Goal: Information Seeking & Learning: Learn about a topic

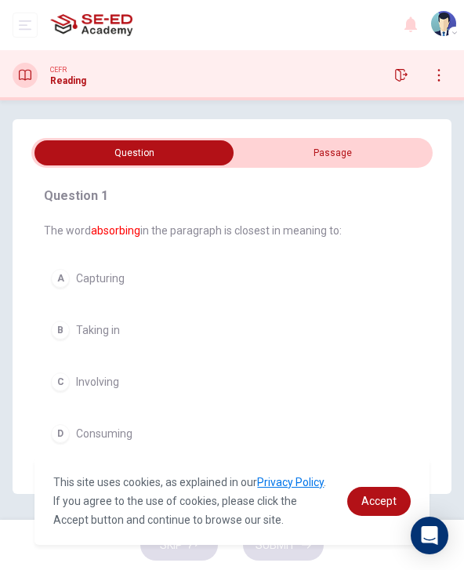
click at [386, 158] on input "checkbox" at bounding box center [134, 152] width 603 height 25
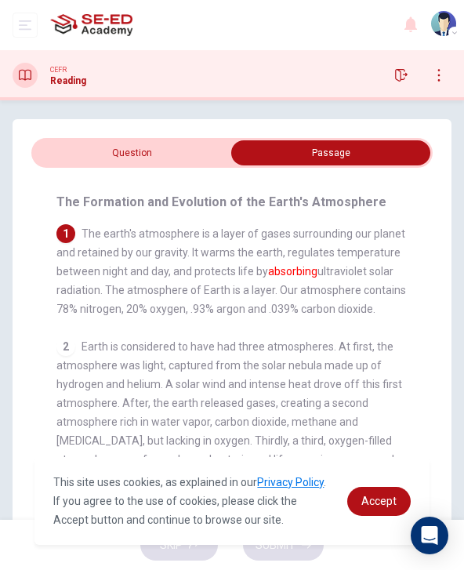
click at [78, 150] on input "checkbox" at bounding box center [331, 152] width 603 height 25
checkbox input "false"
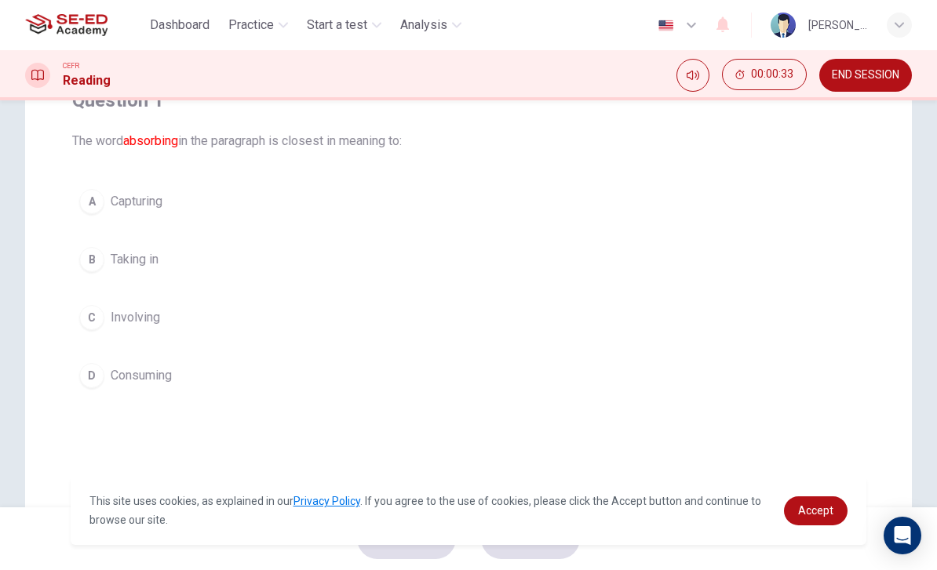
scroll to position [130, 0]
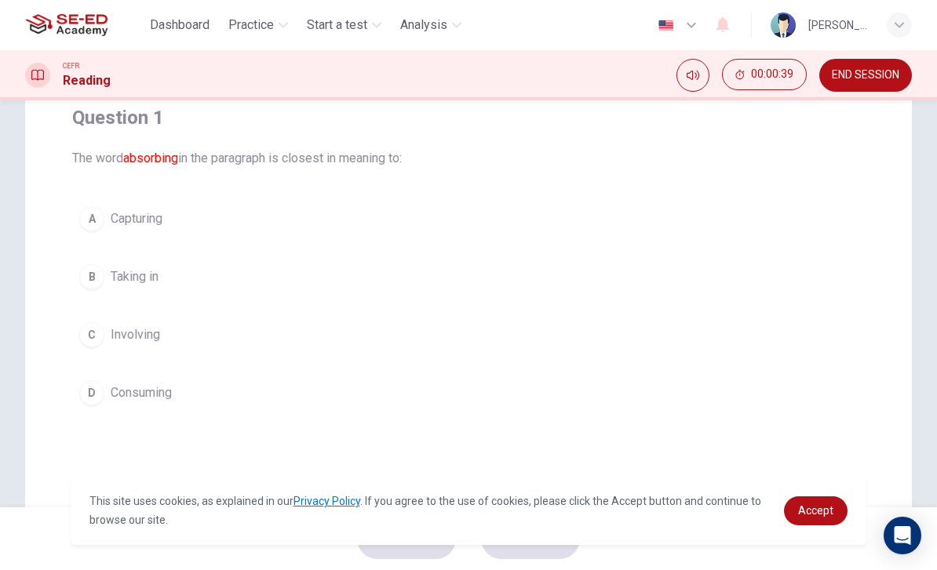
click at [215, 339] on button "C Involving" at bounding box center [468, 334] width 792 height 39
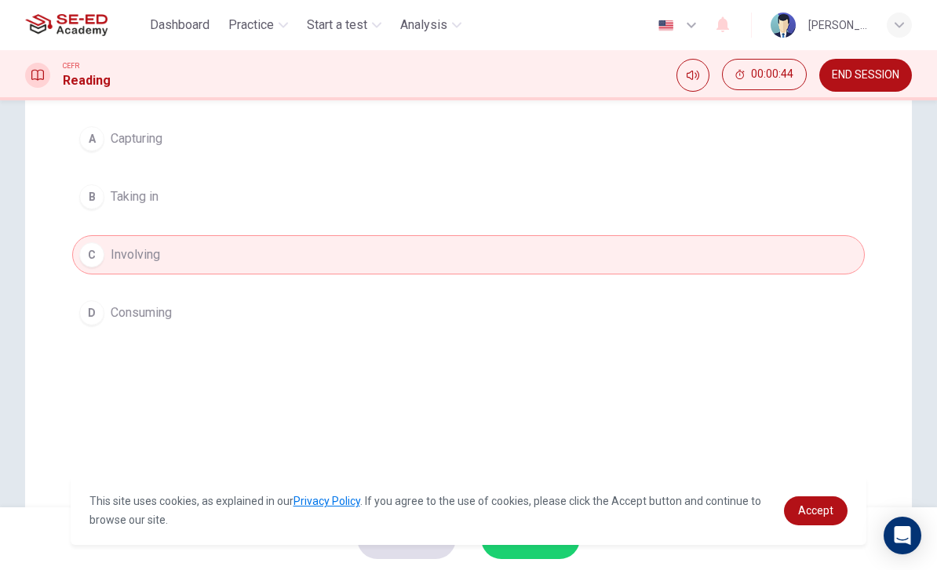
scroll to position [133, 0]
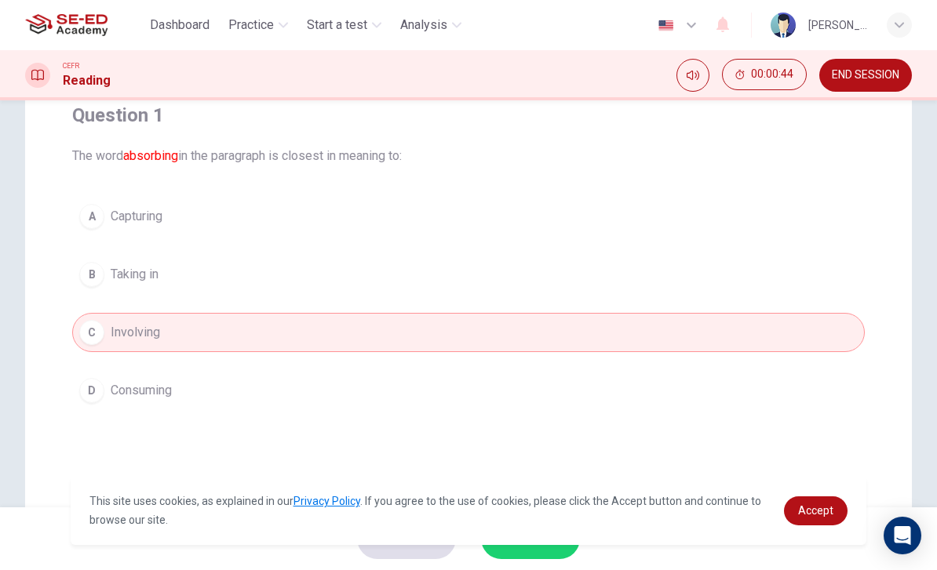
click at [384, 379] on button "D Consuming" at bounding box center [468, 390] width 792 height 39
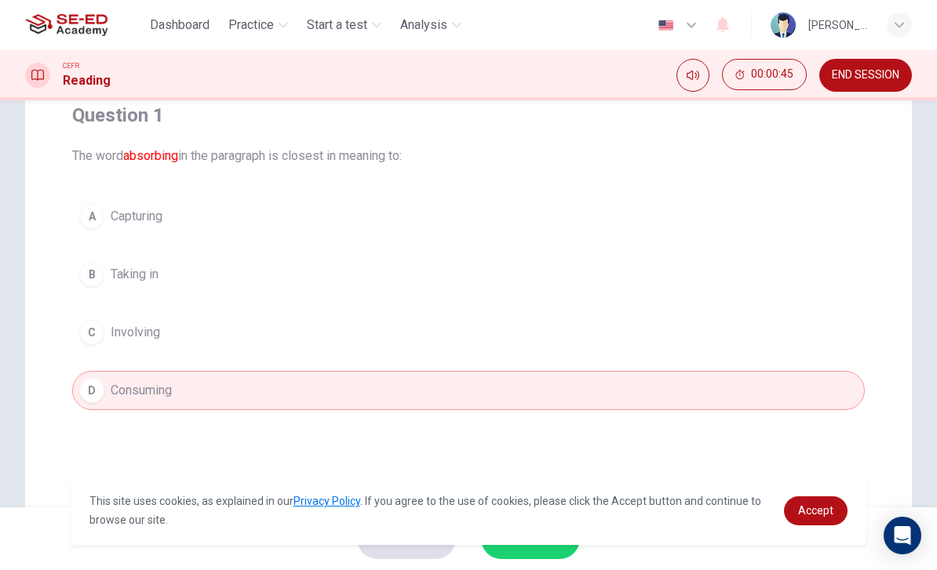
click at [399, 288] on button "B Taking in" at bounding box center [468, 274] width 792 height 39
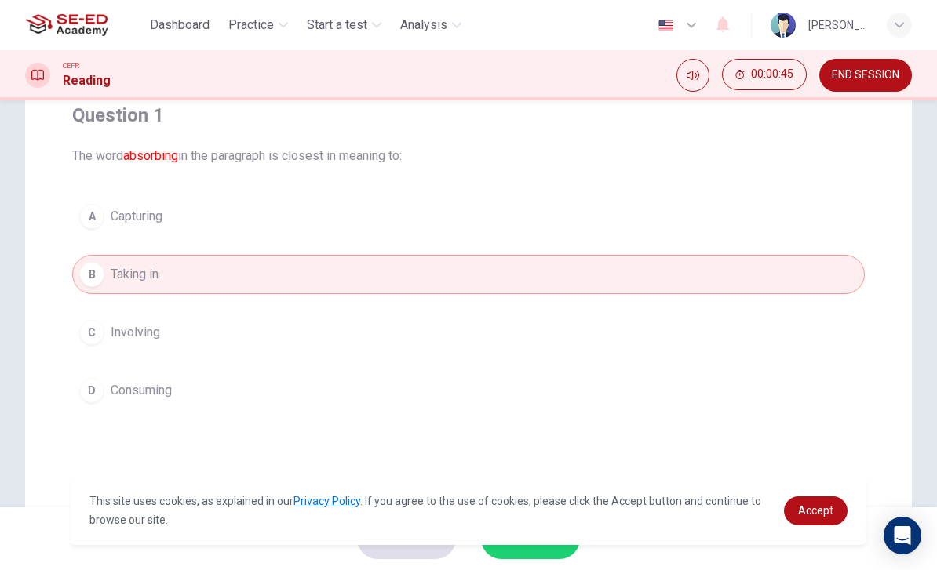
click at [423, 209] on button "A Capturing" at bounding box center [468, 216] width 792 height 39
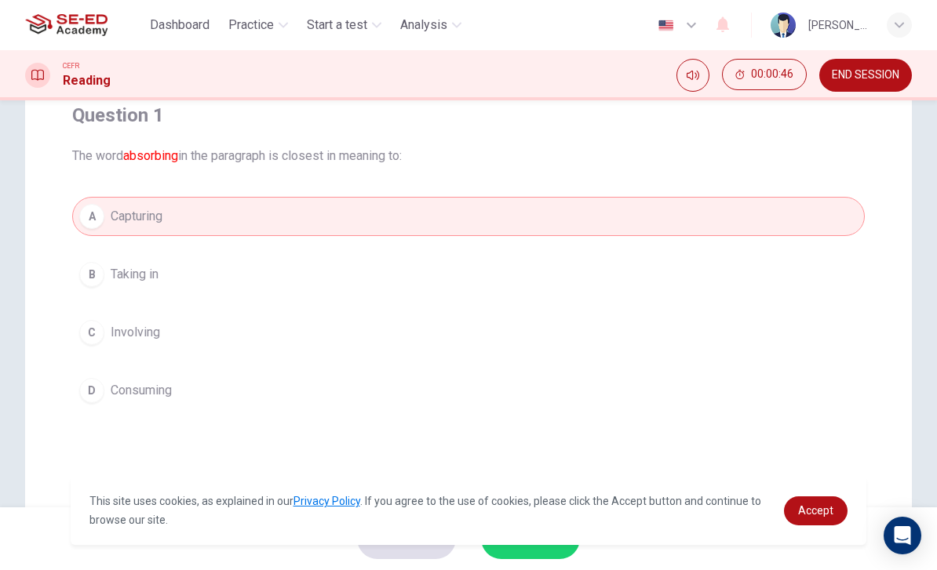
click at [393, 337] on button "C Involving" at bounding box center [468, 332] width 792 height 39
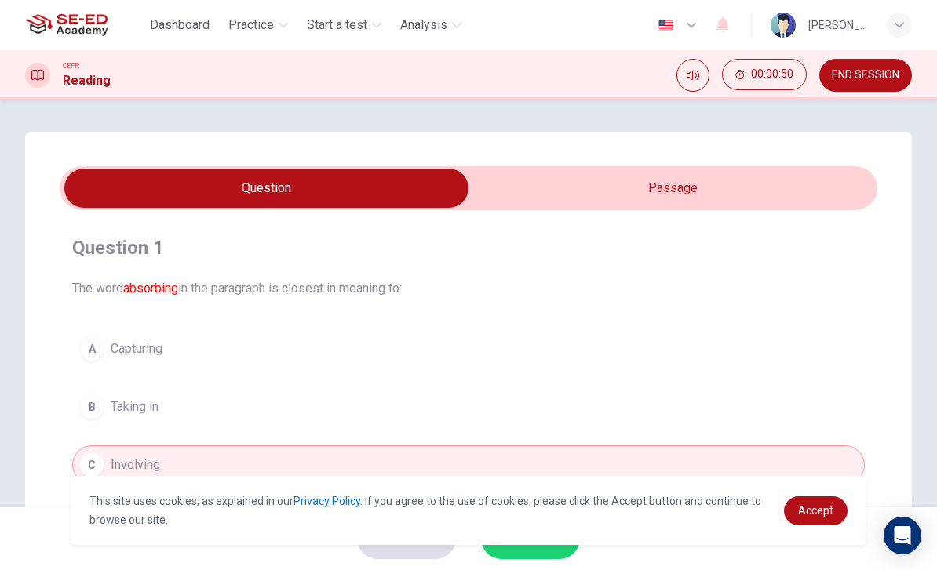
scroll to position [0, 0]
click at [464, 73] on span "END SESSION" at bounding box center [865, 75] width 67 height 13
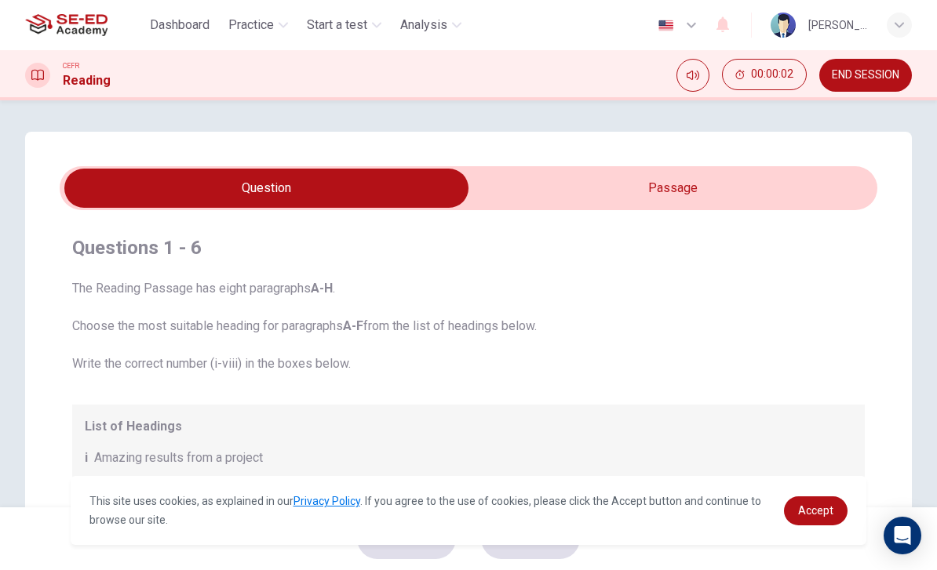
scroll to position [-1, 0]
click at [235, 25] on span "Practice" at bounding box center [251, 25] width 46 height 19
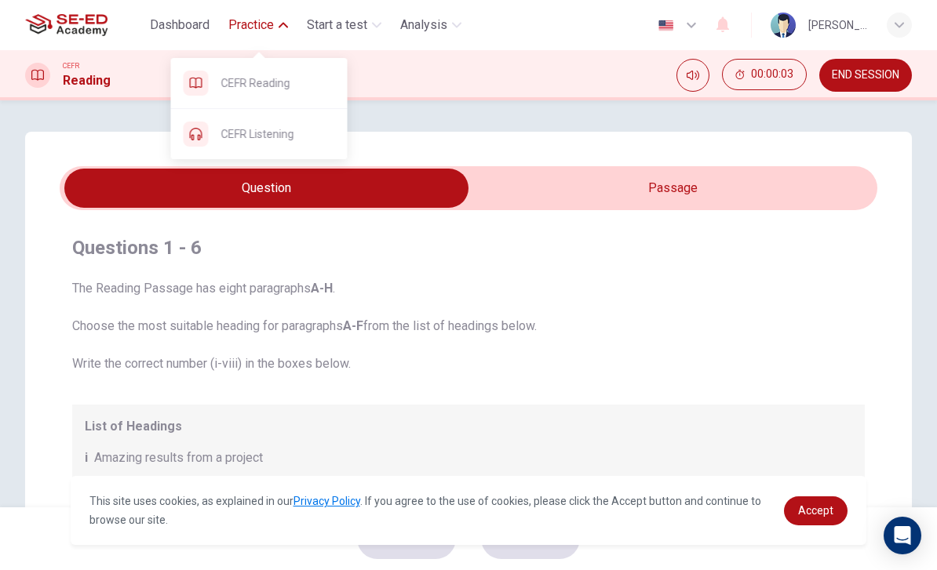
scroll to position [0, 0]
click at [221, 79] on span "CEFR Reading" at bounding box center [278, 83] width 114 height 19
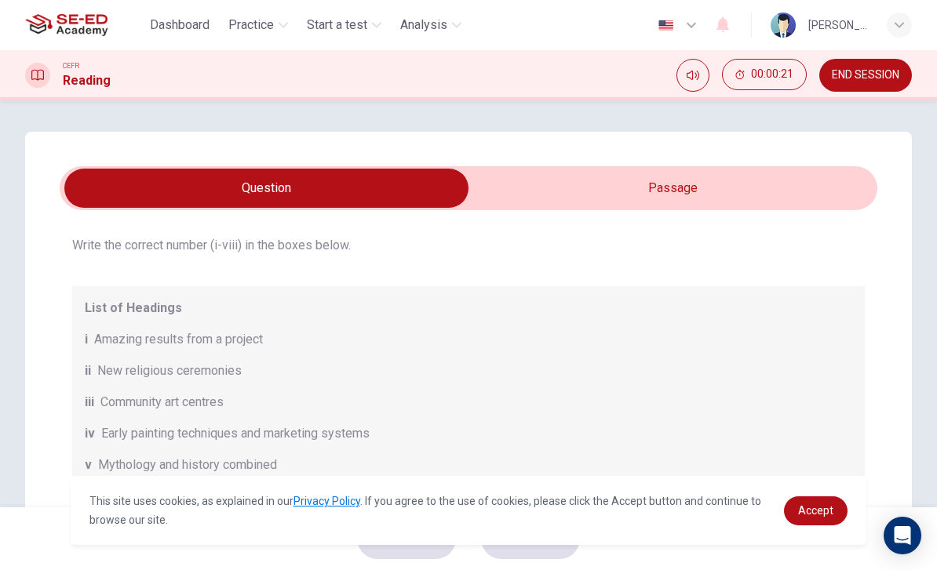
scroll to position [118, 0]
click at [118, 341] on span "Amazing results from a project" at bounding box center [178, 340] width 169 height 19
click at [126, 355] on div "List of Headings i Amazing results from a project ii New religious ceremonies i…" at bounding box center [468, 434] width 792 height 295
click at [125, 355] on div "List of Headings i Amazing results from a project ii New religious ceremonies i…" at bounding box center [468, 434] width 792 height 295
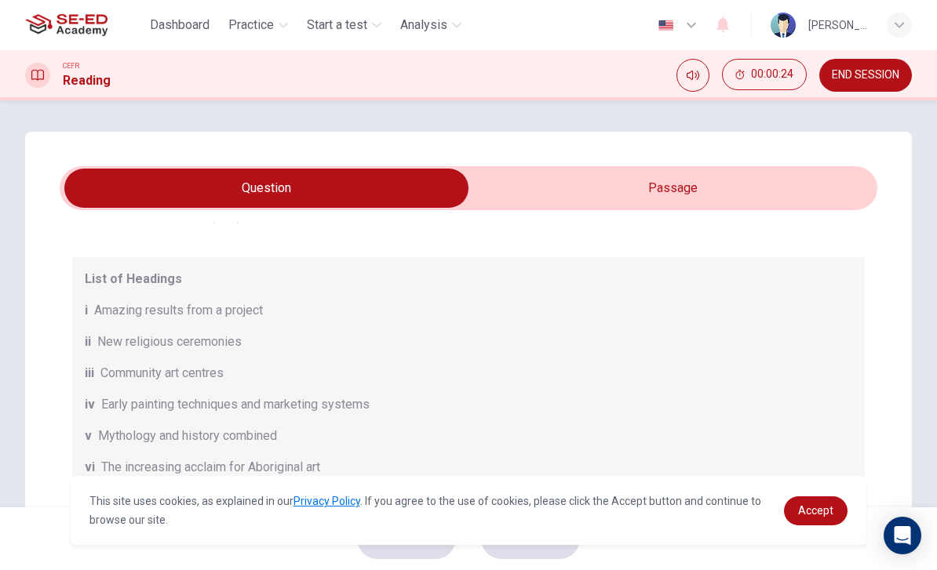
scroll to position [147, 0]
click at [712, 186] on input "checkbox" at bounding box center [266, 188] width 1226 height 39
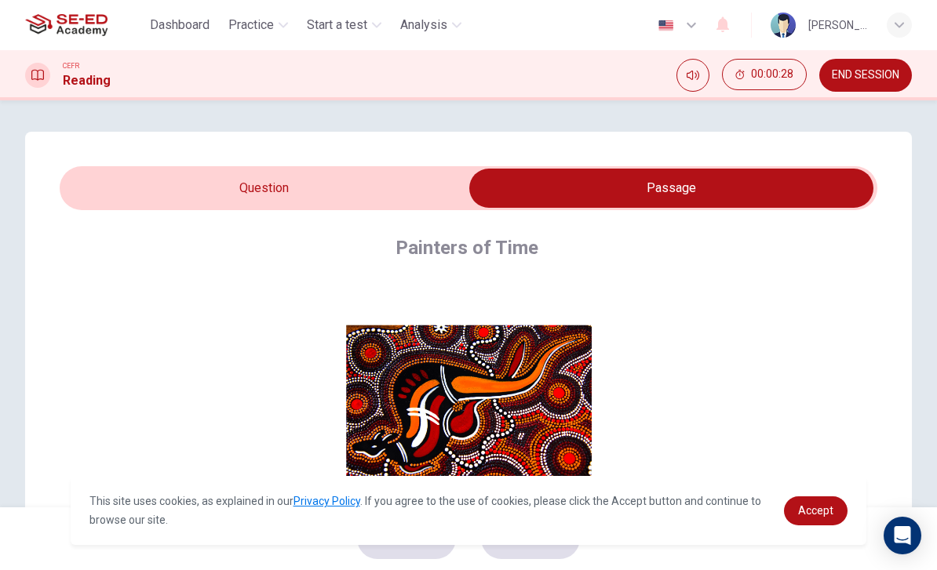
click at [506, 415] on button "Click to Zoom" at bounding box center [469, 415] width 137 height 38
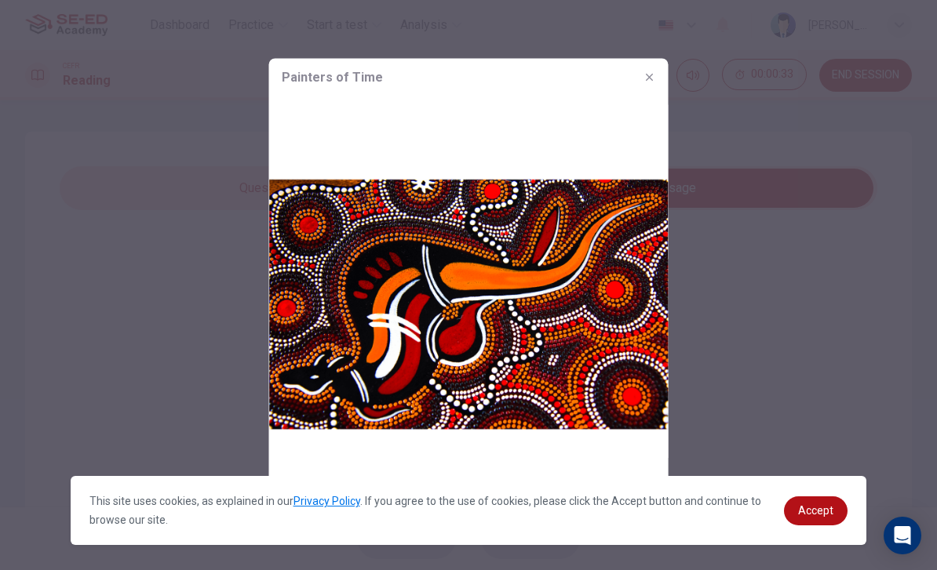
click at [643, 87] on button "button" at bounding box center [649, 76] width 25 height 25
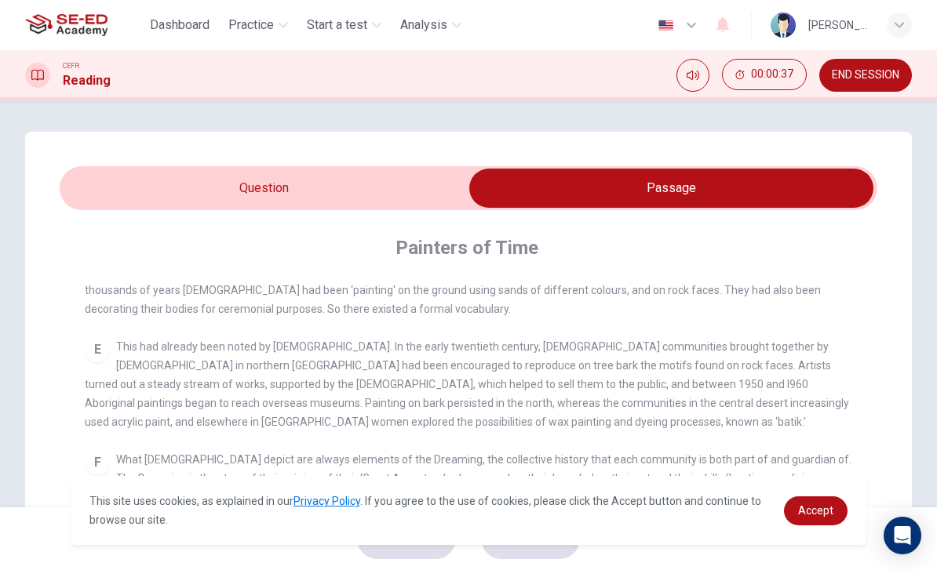
scroll to position [695, 0]
click at [129, 187] on input "checkbox" at bounding box center [671, 188] width 1226 height 39
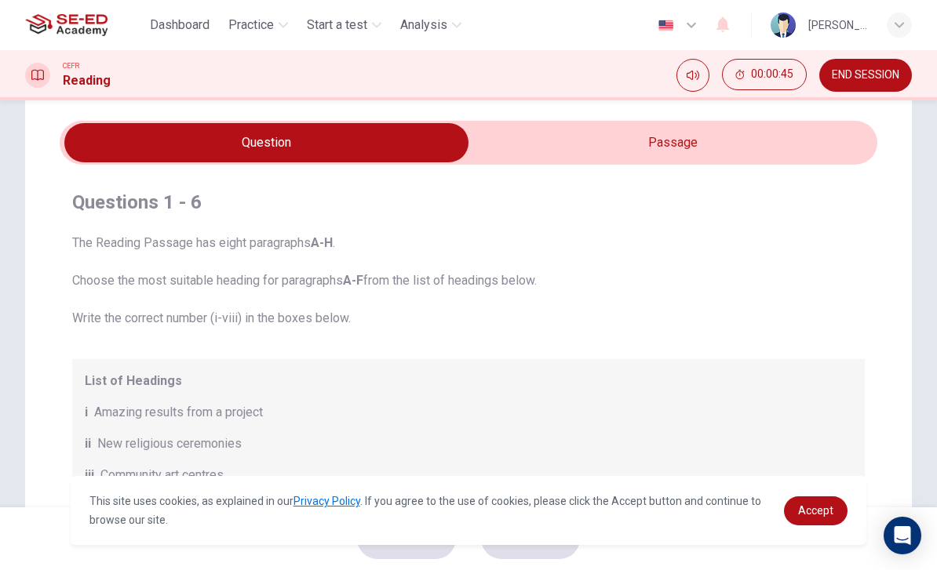
scroll to position [42, 0]
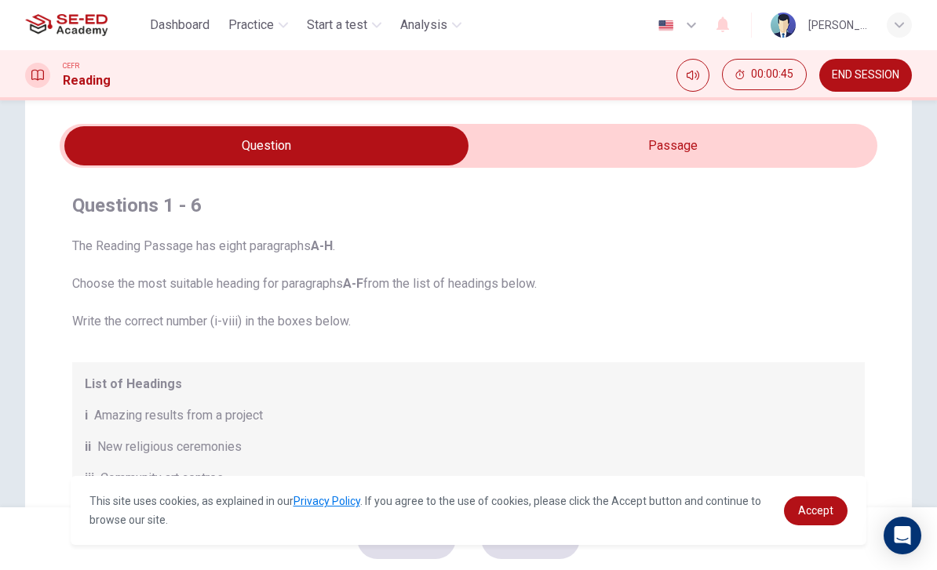
click at [571, 358] on div "The Reading Passage has eight paragraphs A-H . Choose the most suitable heading…" at bounding box center [468, 447] width 792 height 421
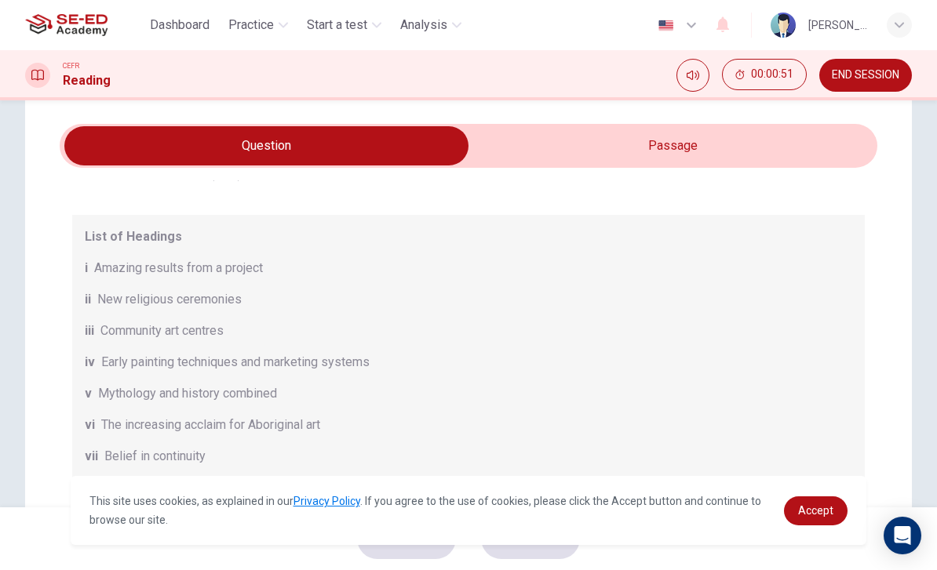
scroll to position [147, 0]
click at [725, 140] on input "checkbox" at bounding box center [266, 145] width 1226 height 39
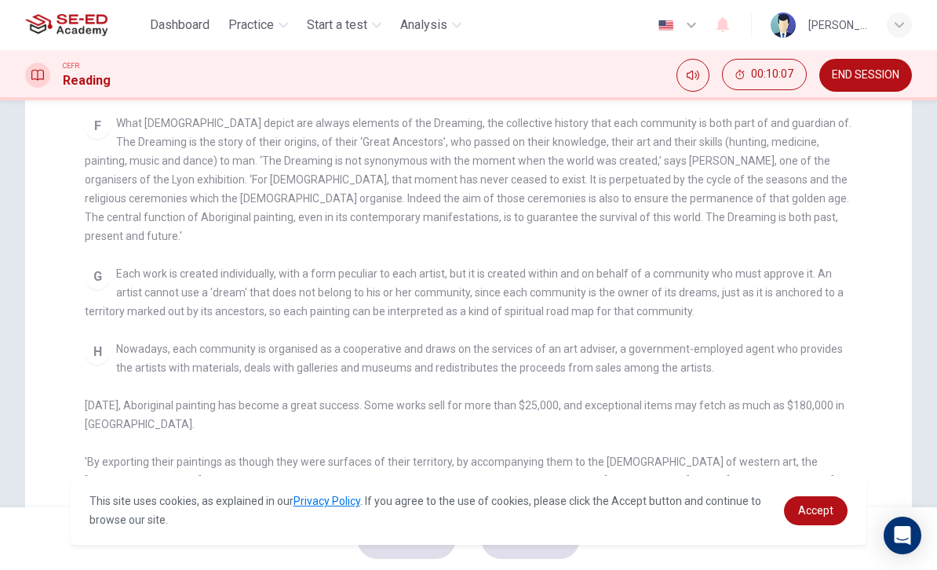
scroll to position [360, 0]
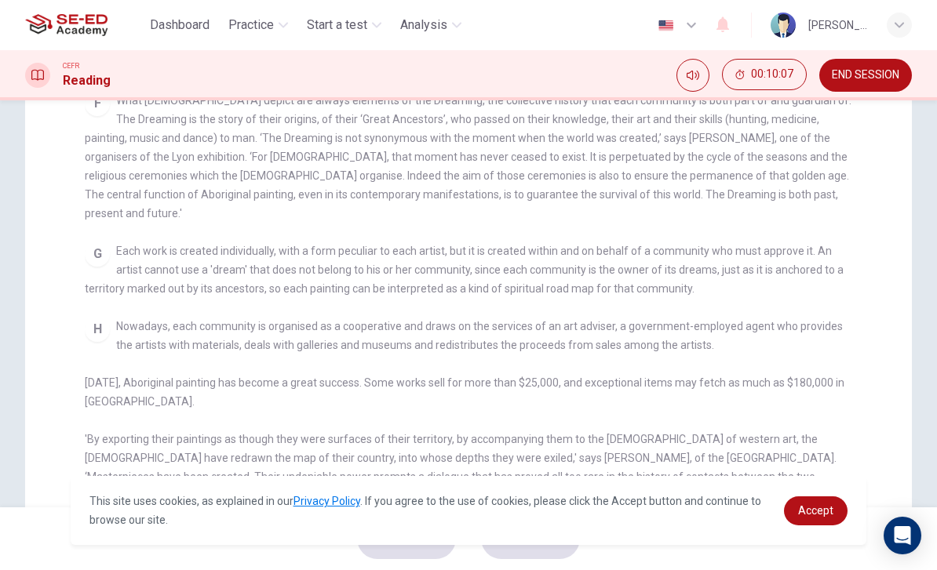
click at [846, 395] on div "H Nowadays, each community is organised as a cooperative and draws on the servi…" at bounding box center [469, 411] width 768 height 188
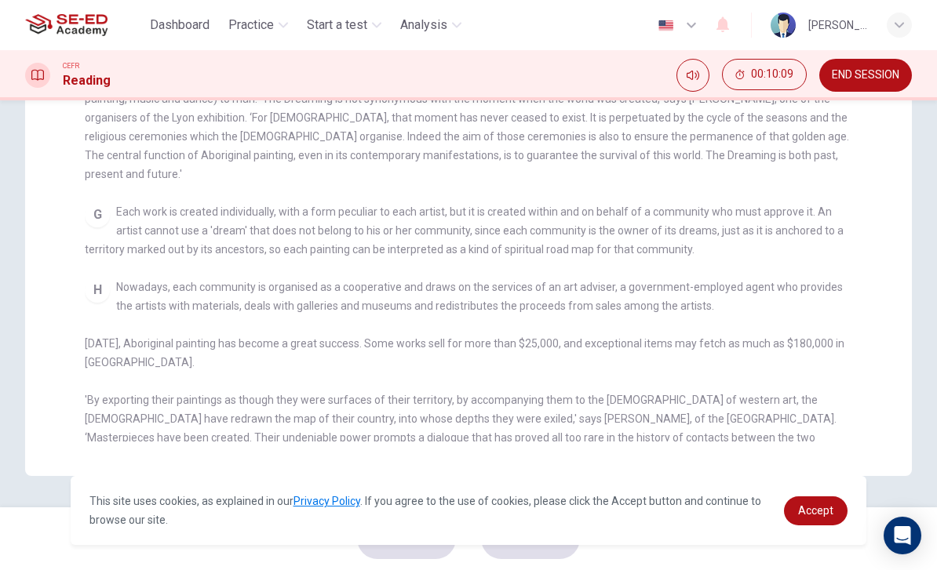
click at [839, 392] on div "H Nowadays, each community is organised as a cooperative and draws on the servi…" at bounding box center [469, 372] width 768 height 188
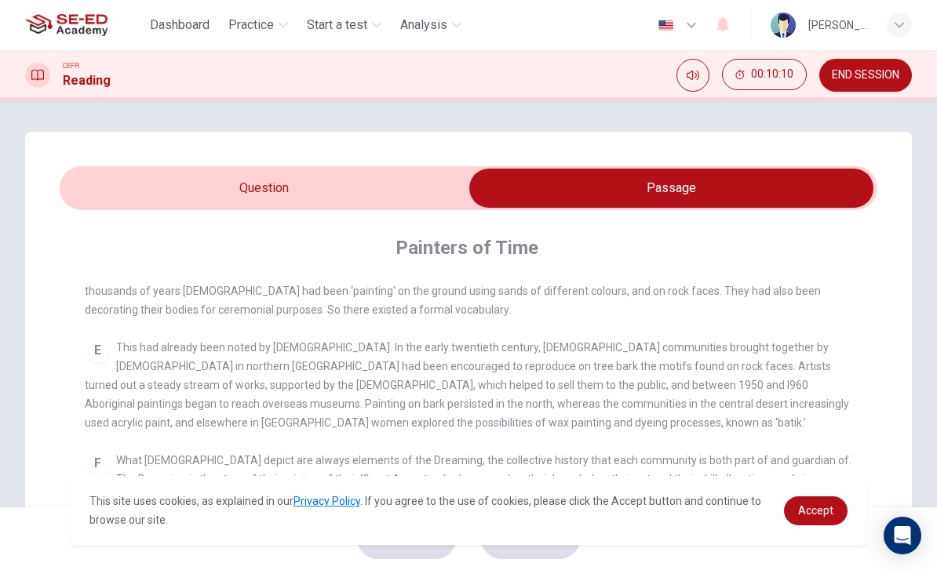
scroll to position [0, 0]
click at [135, 184] on input "checkbox" at bounding box center [671, 188] width 1226 height 39
checkbox input "false"
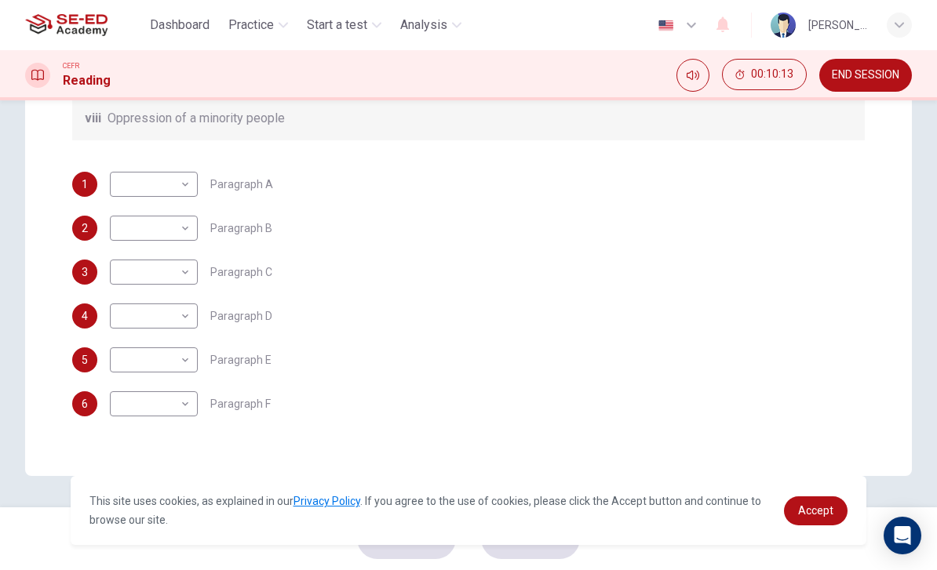
scroll to position [412, 0]
click at [150, 188] on body "This site uses cookies, as explained in our Privacy Policy . If you agree to th…" at bounding box center [468, 285] width 937 height 570
click at [124, 275] on li "iv" at bounding box center [154, 284] width 88 height 25
type input "iv"
click at [124, 220] on body "This site uses cookies, as explained in our Privacy Policy . If you agree to th…" at bounding box center [468, 285] width 937 height 570
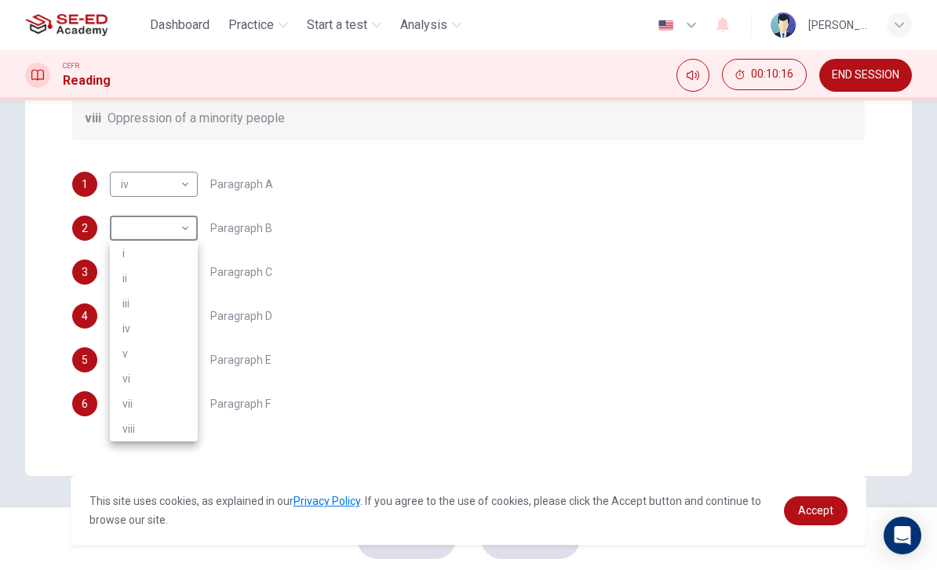
click at [124, 375] on li "vi" at bounding box center [154, 378] width 88 height 25
type input "vi"
click at [133, 276] on body "This site uses cookies, as explained in our Privacy Policy . If you agree to th…" at bounding box center [468, 285] width 937 height 570
click at [131, 294] on li "i" at bounding box center [154, 297] width 88 height 25
type input "i"
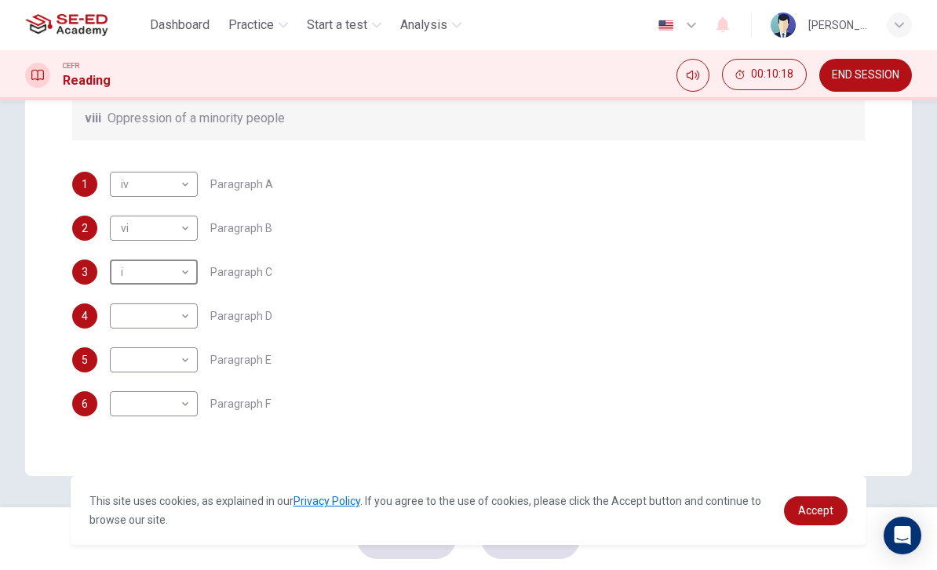
click at [128, 315] on body "This site uses cookies, as explained in our Privacy Policy . If you agree to th…" at bounding box center [468, 285] width 937 height 570
click at [127, 364] on li "ii" at bounding box center [154, 366] width 88 height 25
type input "ii"
click at [133, 360] on body "This site uses cookies, as explained in our Privacy Policy . If you agree to th…" at bounding box center [468, 285] width 937 height 570
click at [112, 545] on li "viii" at bounding box center [154, 545] width 88 height 25
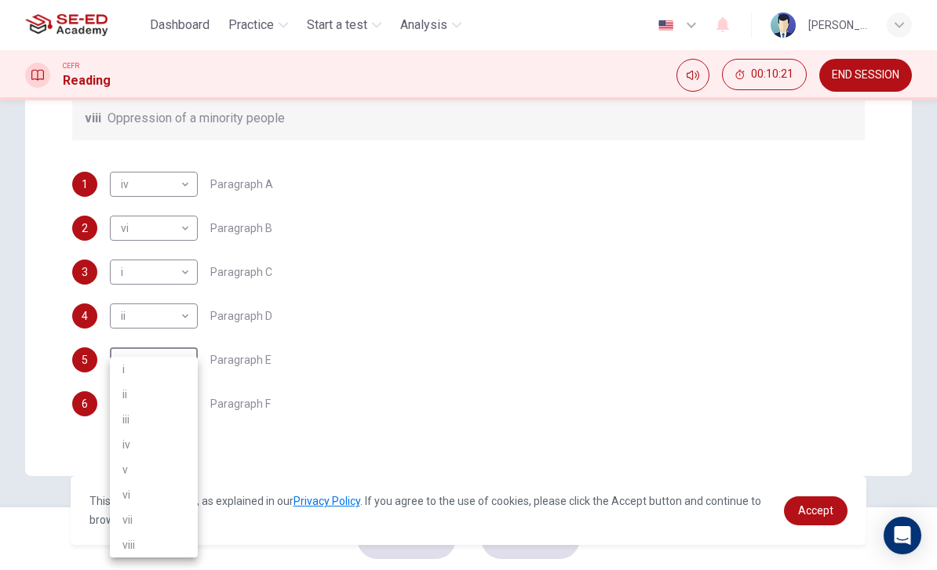
type input "viii"
click at [131, 397] on body "This site uses cookies, as explained in our Privacy Policy . If you agree to th…" at bounding box center [468, 285] width 937 height 570
click at [120, 475] on li "v" at bounding box center [154, 469] width 88 height 25
type input "v"
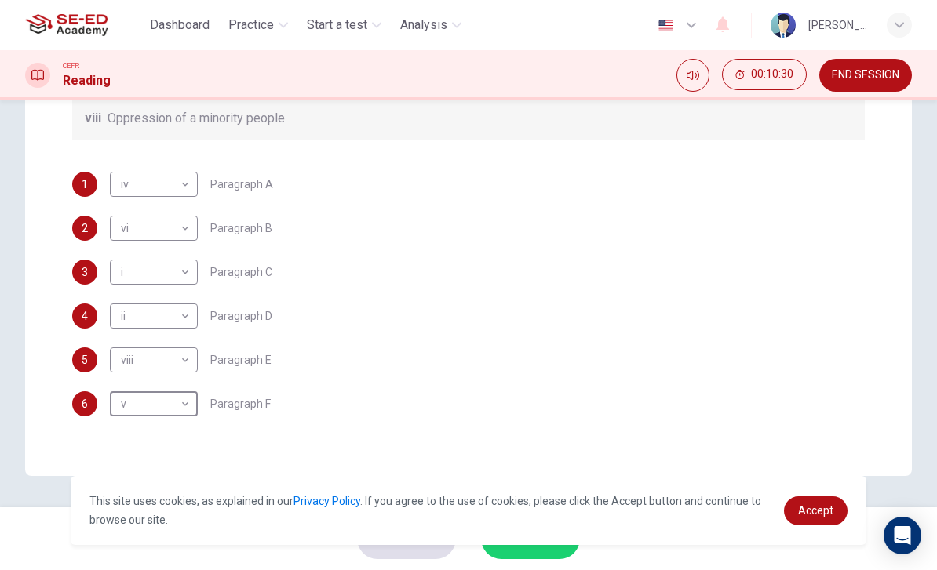
click at [868, 78] on span "END SESSION" at bounding box center [865, 75] width 67 height 13
click at [879, 72] on span "END SESSION" at bounding box center [865, 75] width 67 height 13
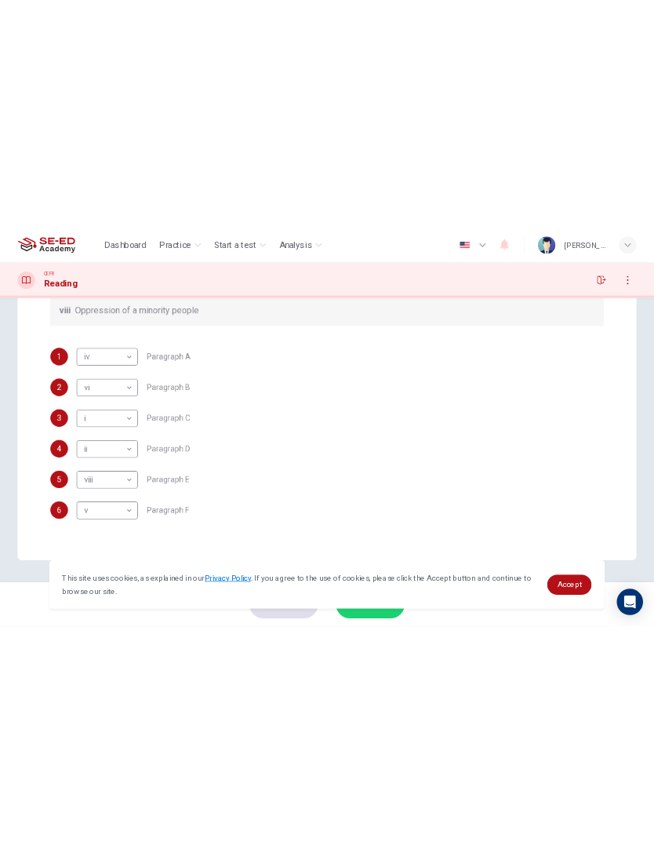
scroll to position [129, 0]
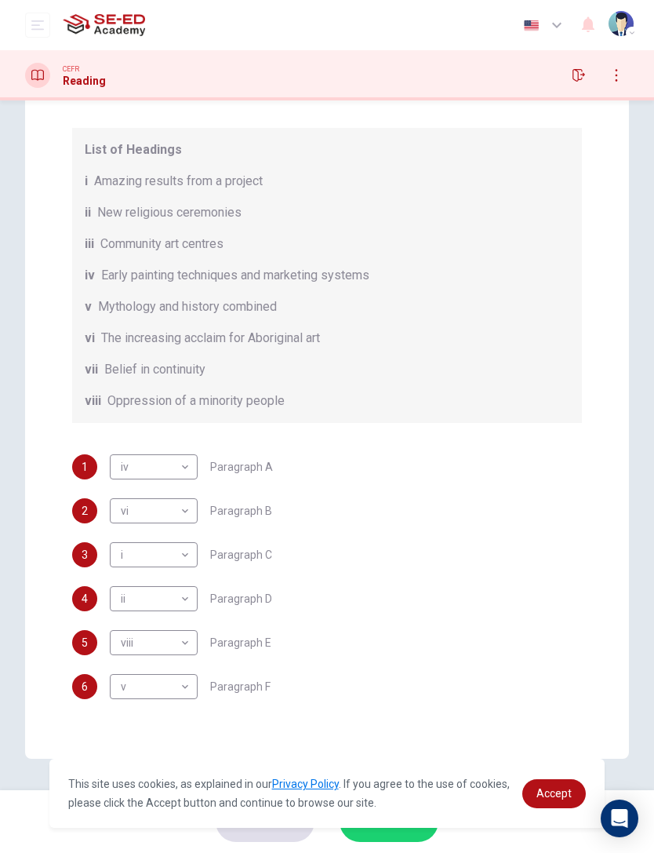
click at [420, 570] on div "This site uses cookies, as explained in our Privacy Policy . If you agree to th…" at bounding box center [327, 793] width 556 height 69
click at [558, 570] on span "Accept" at bounding box center [554, 793] width 35 height 13
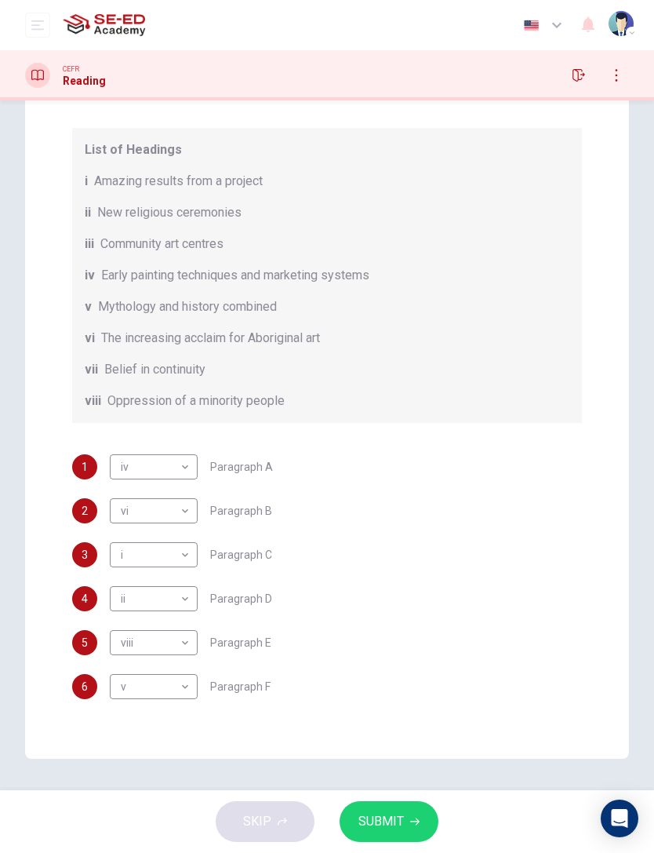
click at [413, 570] on button "SUBMIT" at bounding box center [389, 821] width 99 height 41
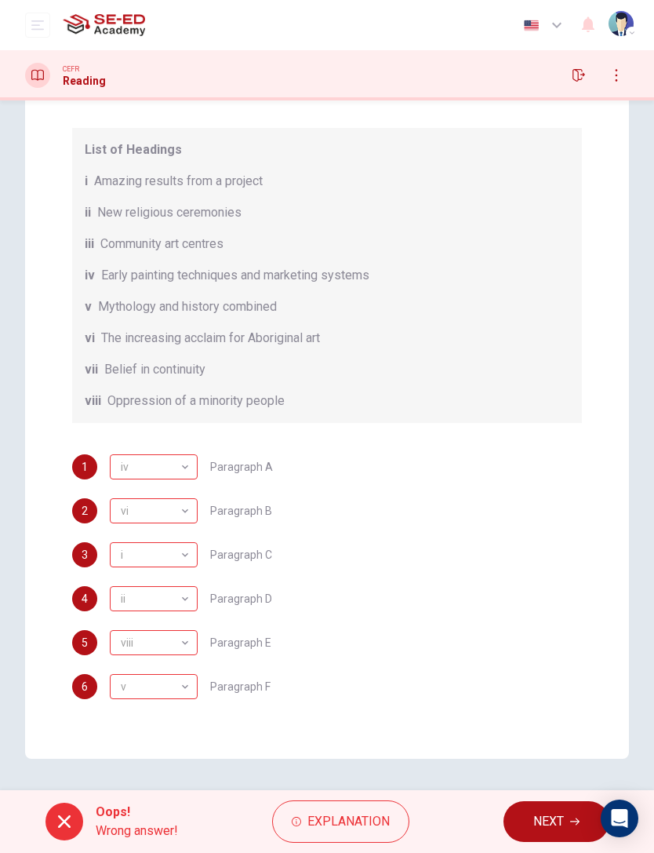
click at [384, 570] on span "Explanation" at bounding box center [349, 821] width 82 height 22
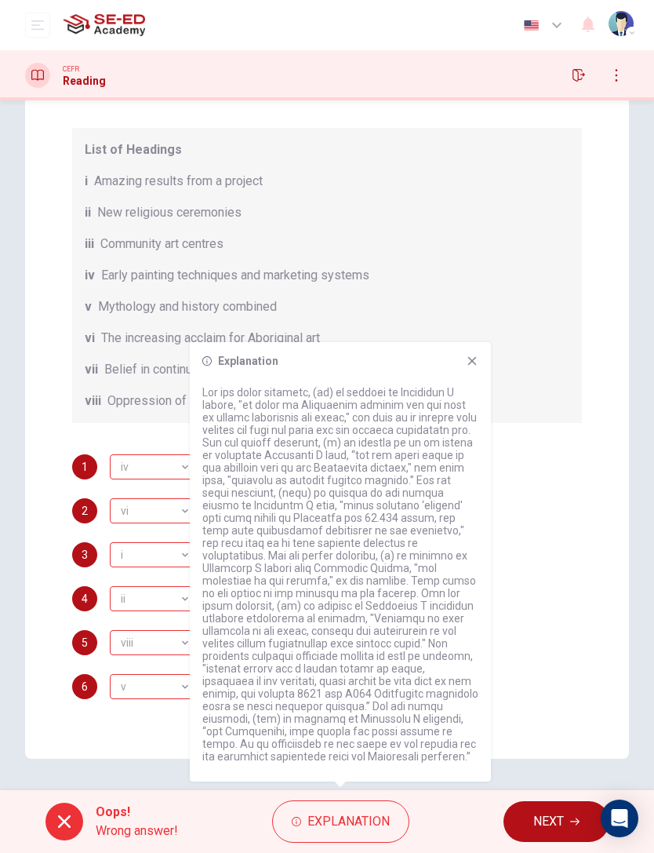
click at [524, 570] on button "NEXT" at bounding box center [557, 821] width 106 height 41
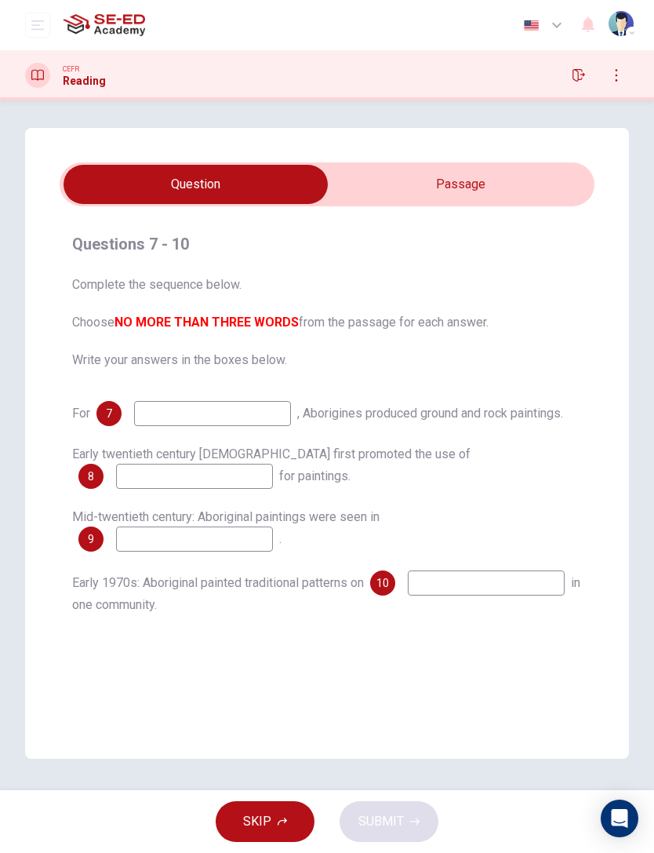
scroll to position [4, 0]
click at [499, 201] on input "checkbox" at bounding box center [195, 184] width 803 height 39
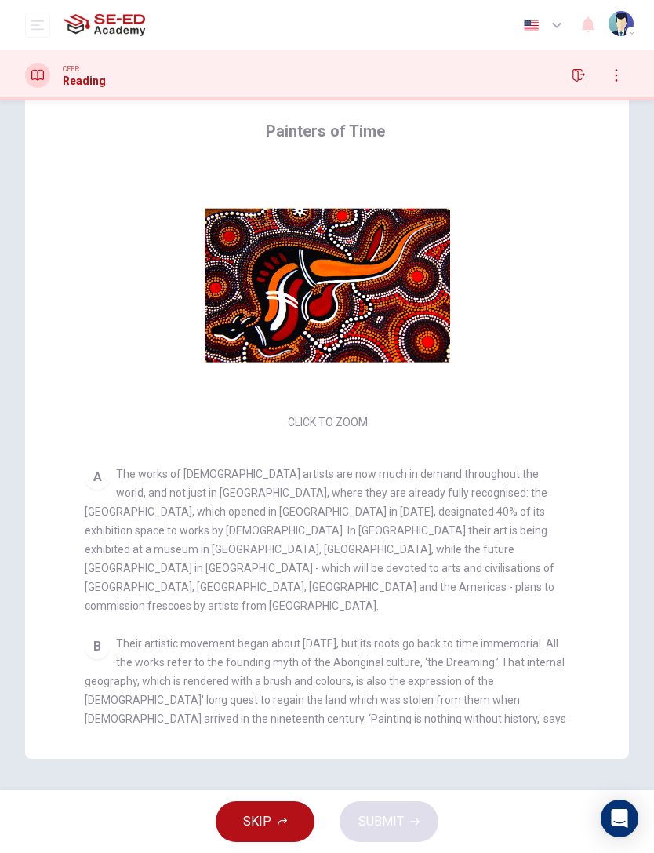
click at [560, 570] on span "Their artistic movement began about 30 years ago, but its roots go back to time…" at bounding box center [326, 690] width 482 height 107
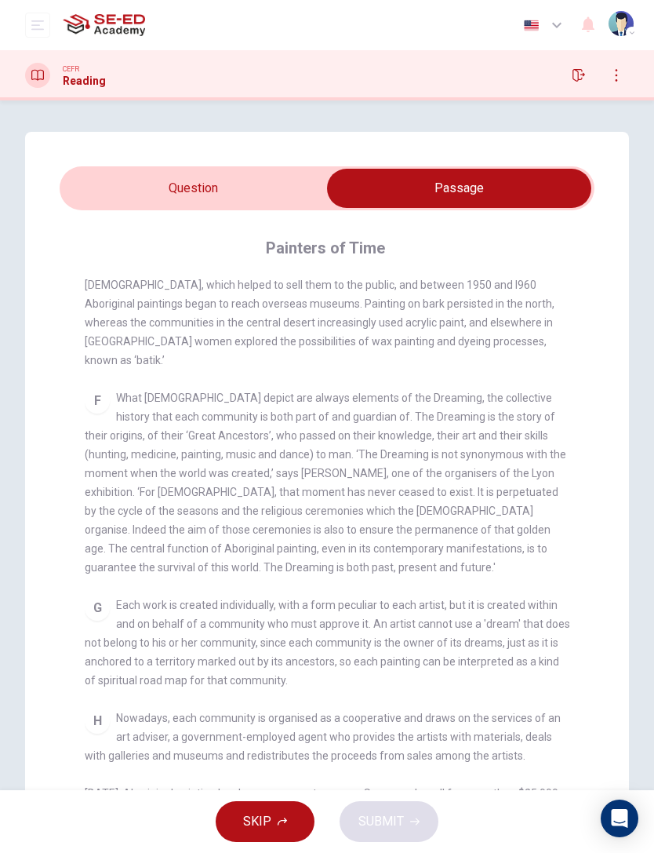
scroll to position [1040, 0]
click at [277, 182] on input "checkbox" at bounding box center [459, 188] width 803 height 39
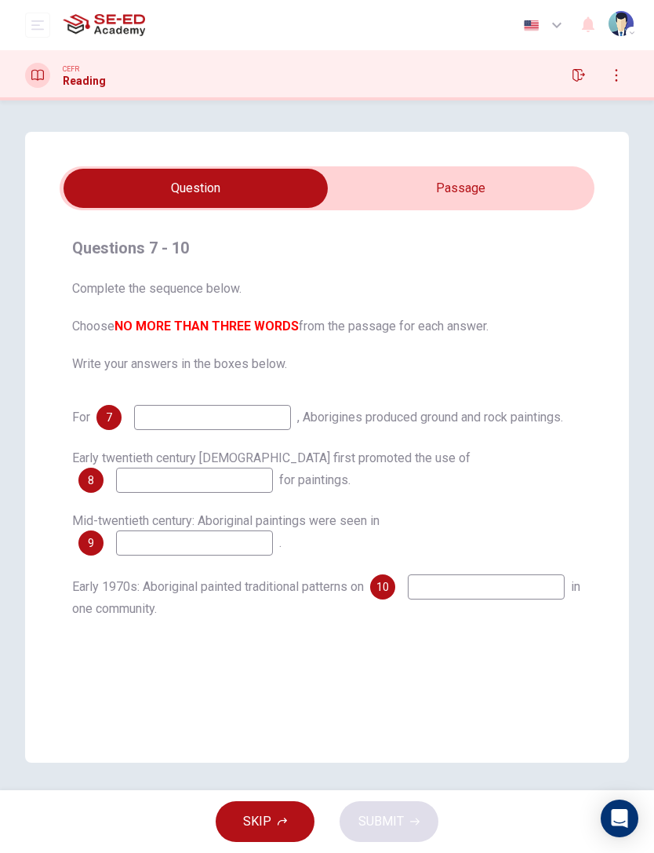
click at [275, 422] on input at bounding box center [212, 417] width 157 height 25
click at [486, 199] on input "checkbox" at bounding box center [195, 188] width 803 height 39
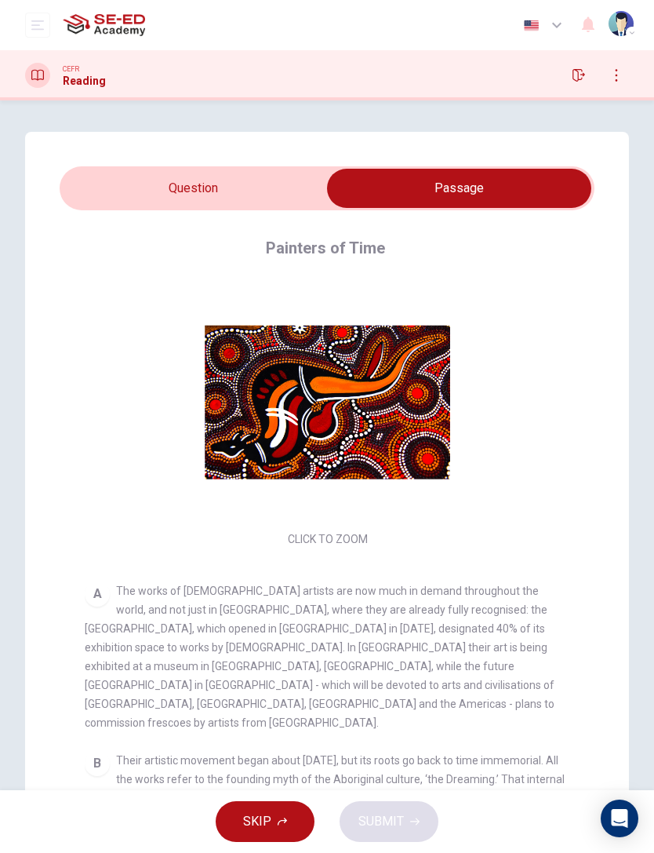
scroll to position [-1, 0]
click at [274, 198] on input "checkbox" at bounding box center [459, 188] width 803 height 39
checkbox input "false"
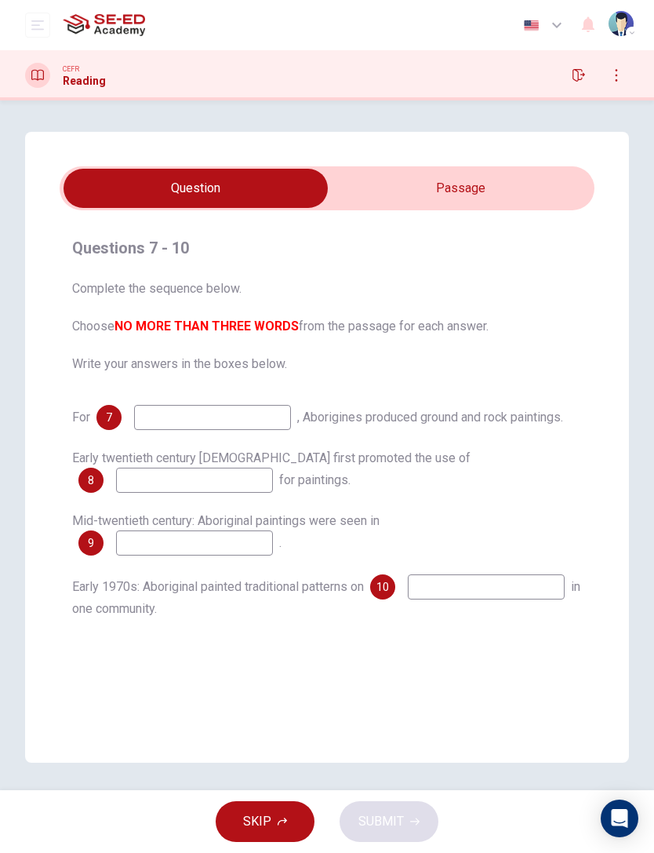
click at [263, 413] on input at bounding box center [212, 417] width 157 height 25
type input "B"
click at [249, 475] on input at bounding box center [194, 480] width 157 height 25
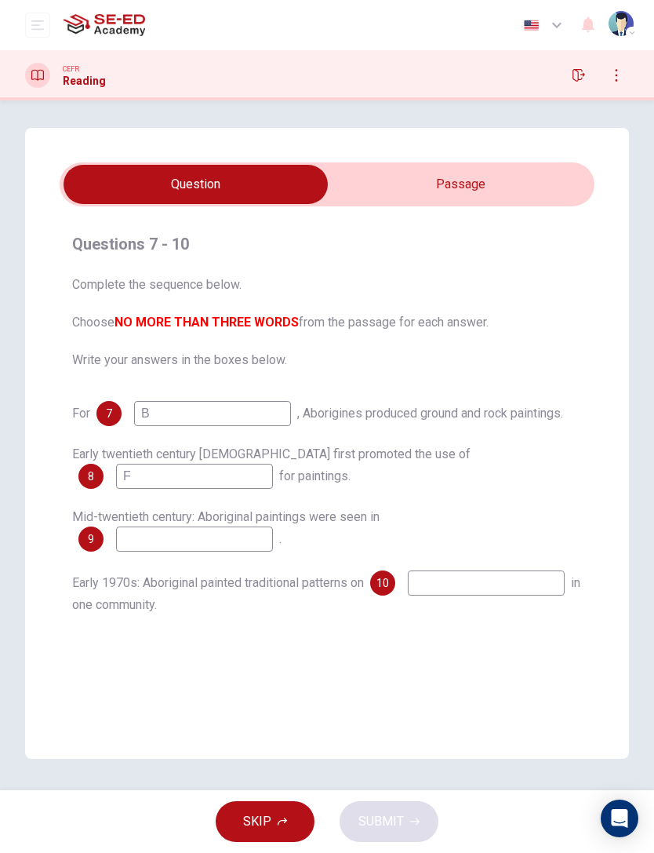
type input "F"
click at [248, 528] on input at bounding box center [194, 538] width 157 height 25
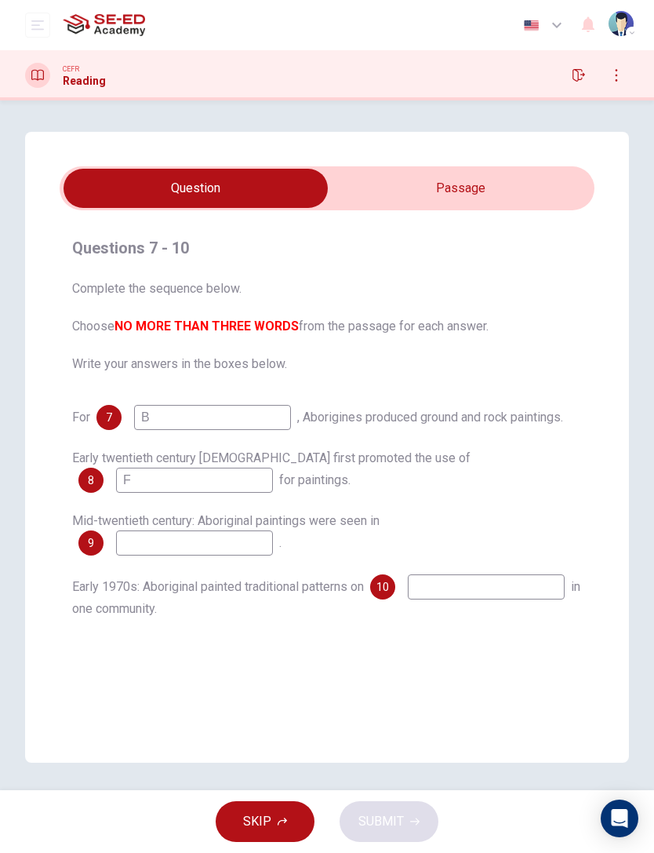
click at [529, 185] on input "checkbox" at bounding box center [195, 188] width 803 height 39
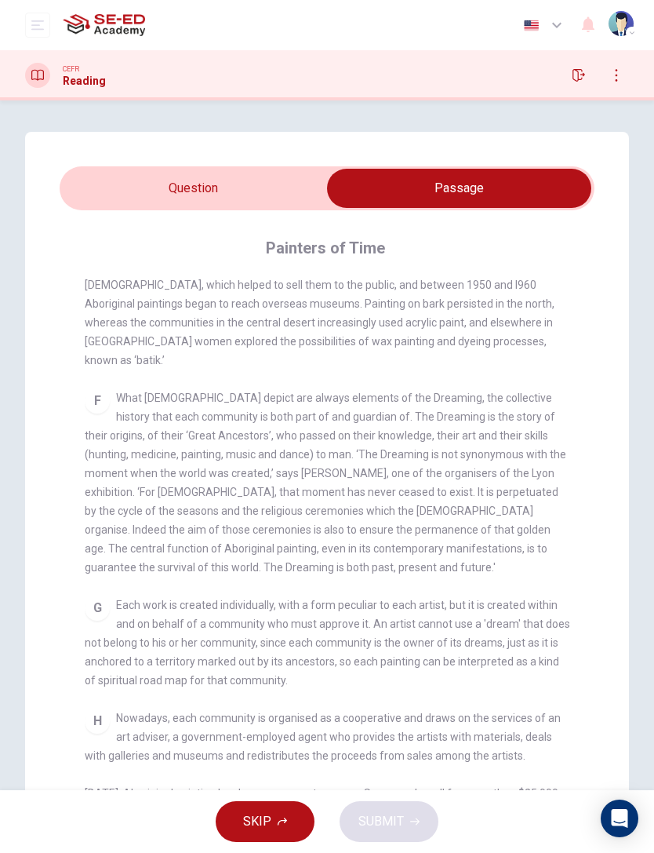
scroll to position [1040, 0]
click at [266, 195] on input "checkbox" at bounding box center [459, 188] width 803 height 39
checkbox input "false"
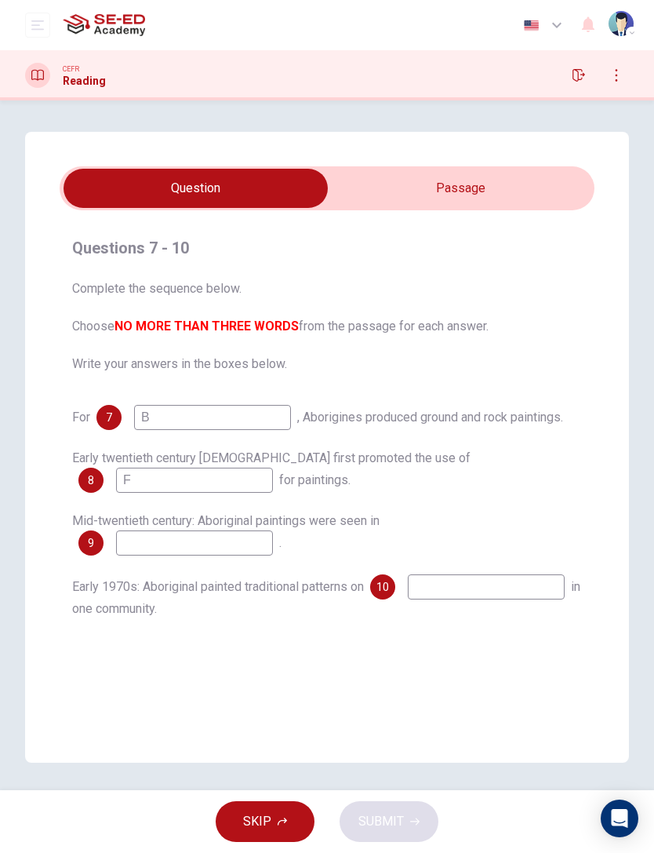
click at [222, 553] on input at bounding box center [194, 542] width 157 height 25
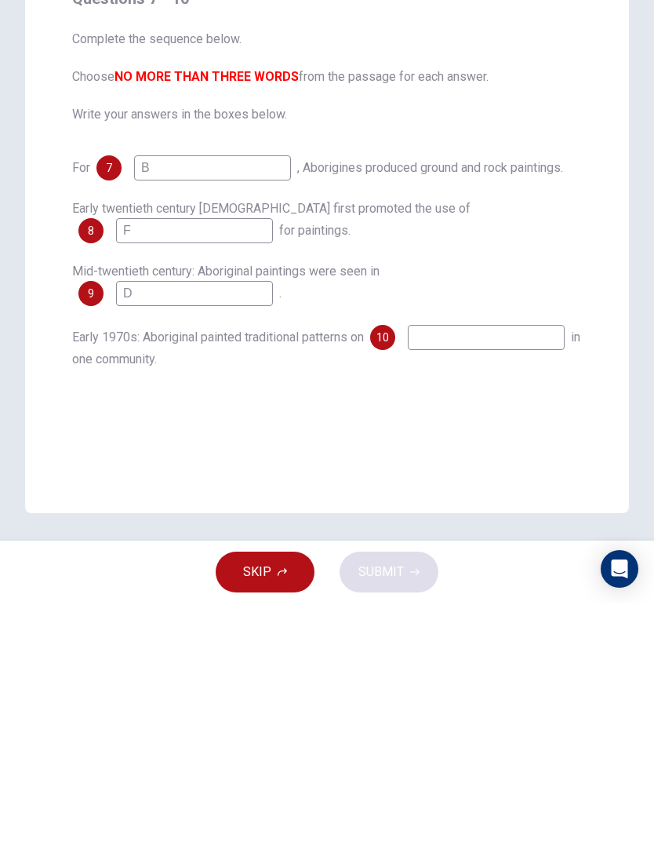
type input "D"
click at [464, 405] on div "For 7 B , Aborigines produced ground and rock paintings. Early twentieth centur…" at bounding box center [327, 511] width 510 height 213
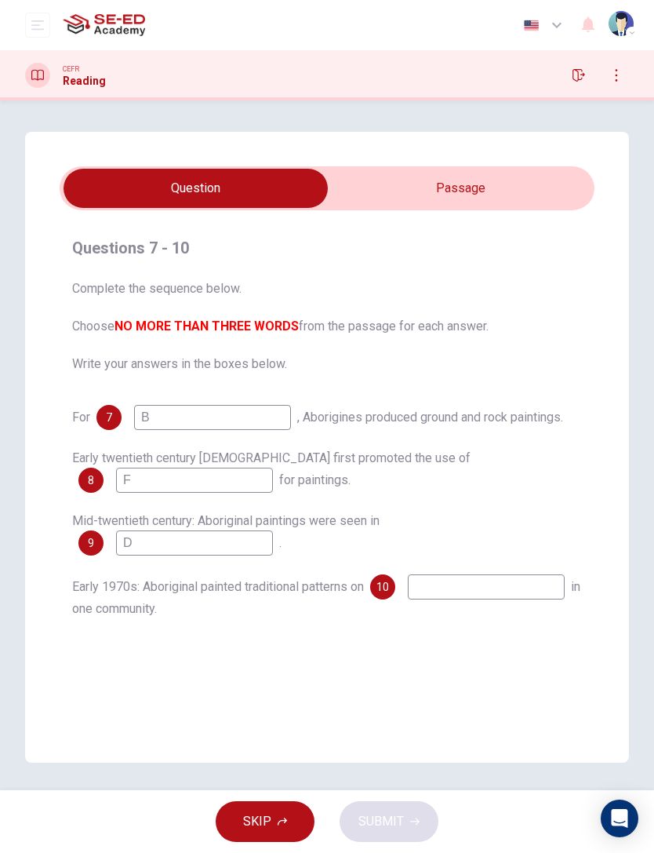
click at [465, 570] on input at bounding box center [486, 586] width 157 height 25
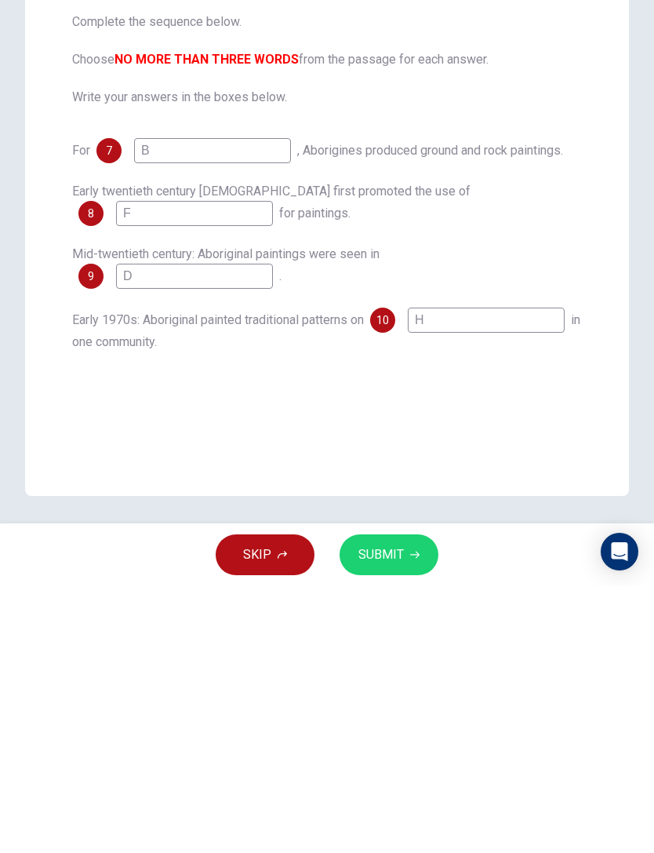
type input "H"
click at [377, 570] on span "SUBMIT" at bounding box center [382, 821] width 46 height 22
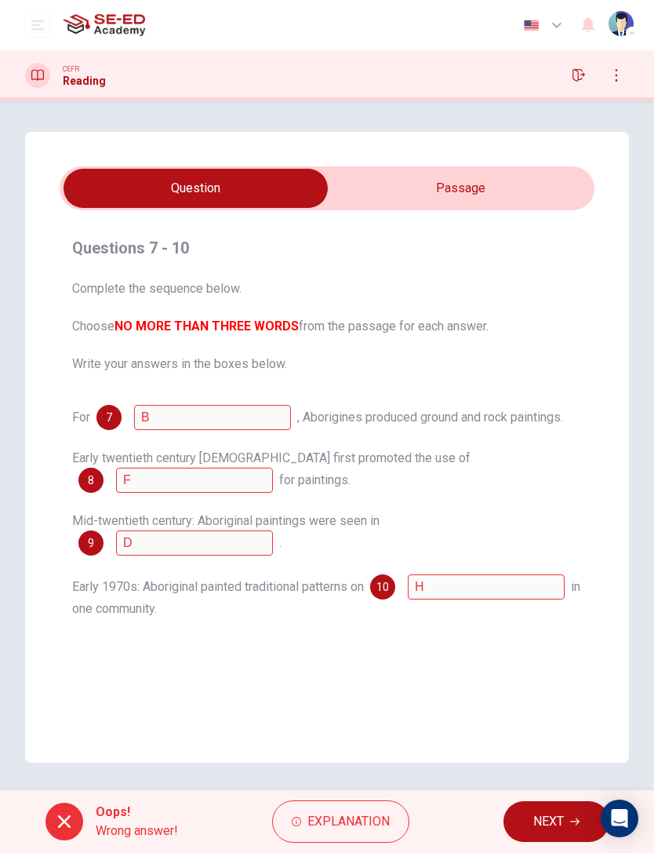
click at [390, 570] on button "Explanation" at bounding box center [340, 821] width 137 height 42
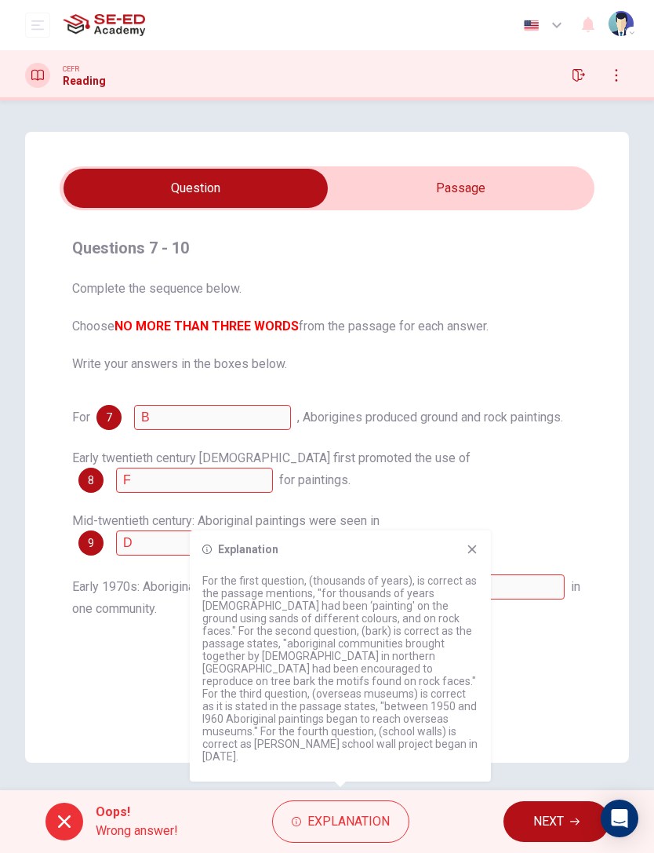
click at [535, 570] on span "NEXT" at bounding box center [548, 821] width 31 height 22
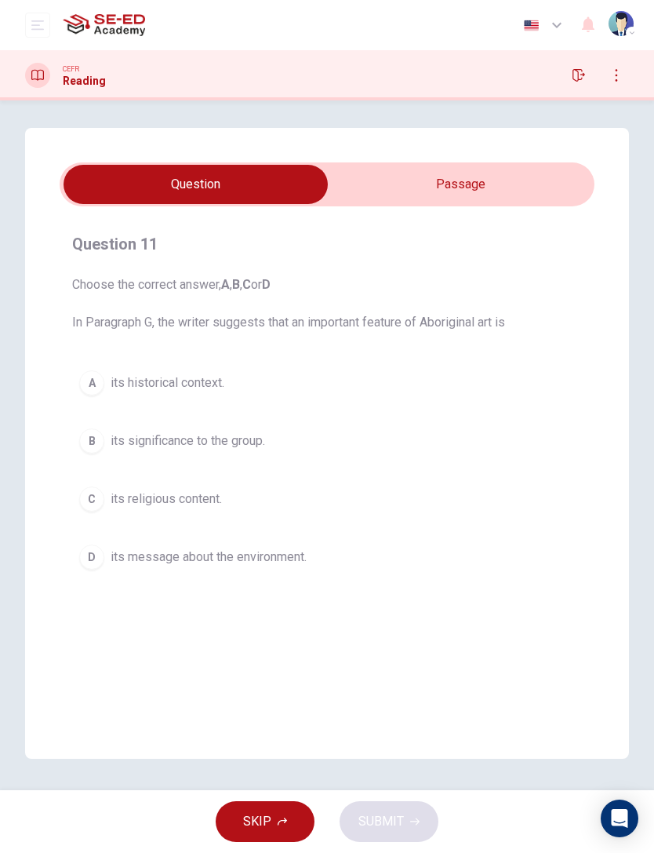
scroll to position [4, 0]
click at [516, 202] on input "checkbox" at bounding box center [195, 184] width 803 height 39
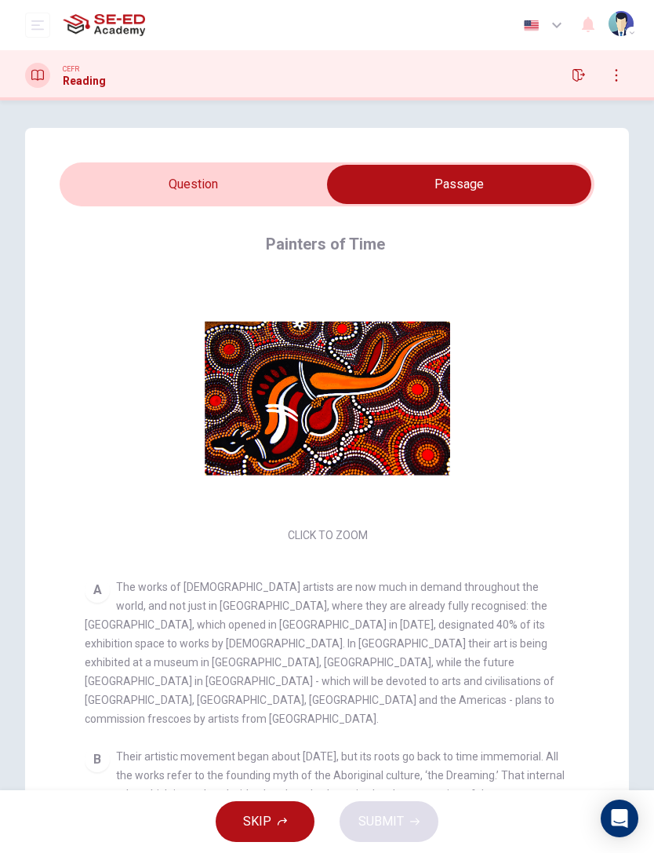
click at [255, 195] on input "checkbox" at bounding box center [459, 184] width 803 height 39
checkbox input "false"
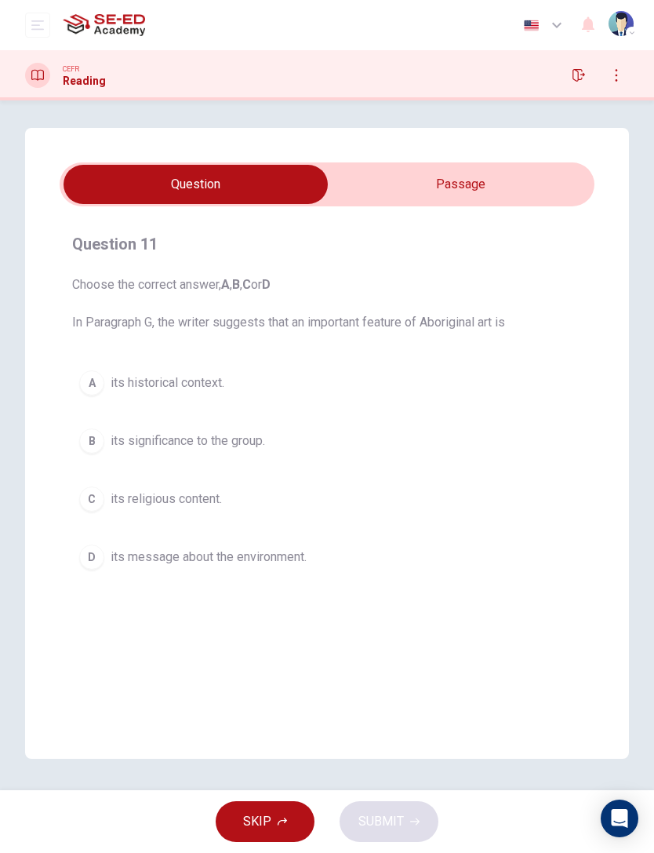
click at [92, 380] on div "A" at bounding box center [91, 382] width 25 height 25
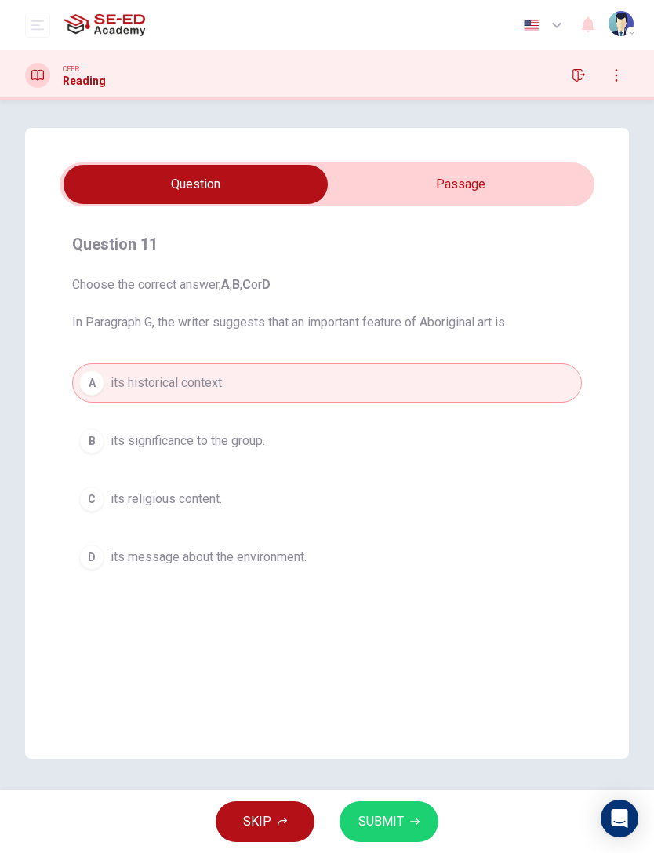
click at [189, 444] on span "its significance to the group." at bounding box center [188, 440] width 155 height 19
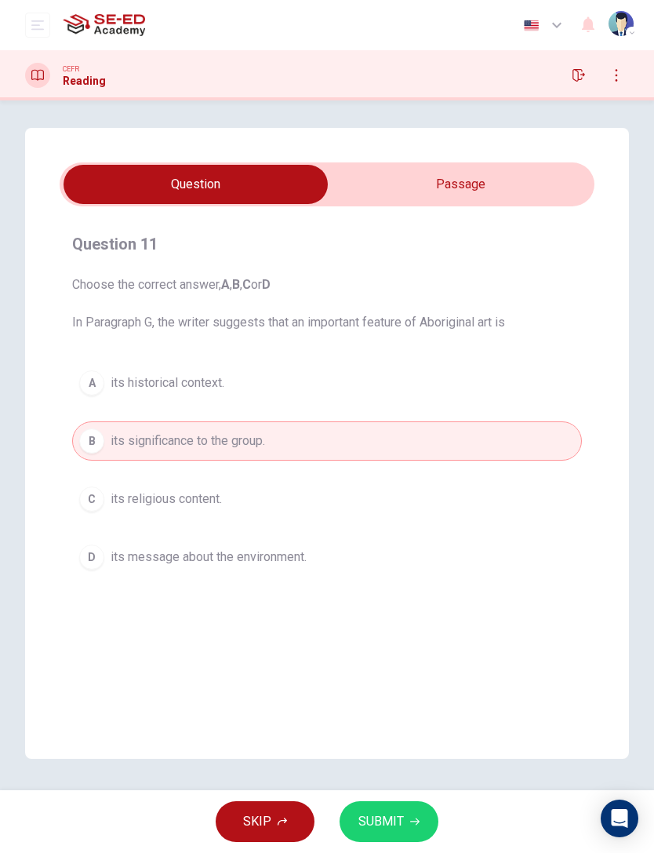
click at [213, 501] on span "its religious content." at bounding box center [166, 499] width 111 height 19
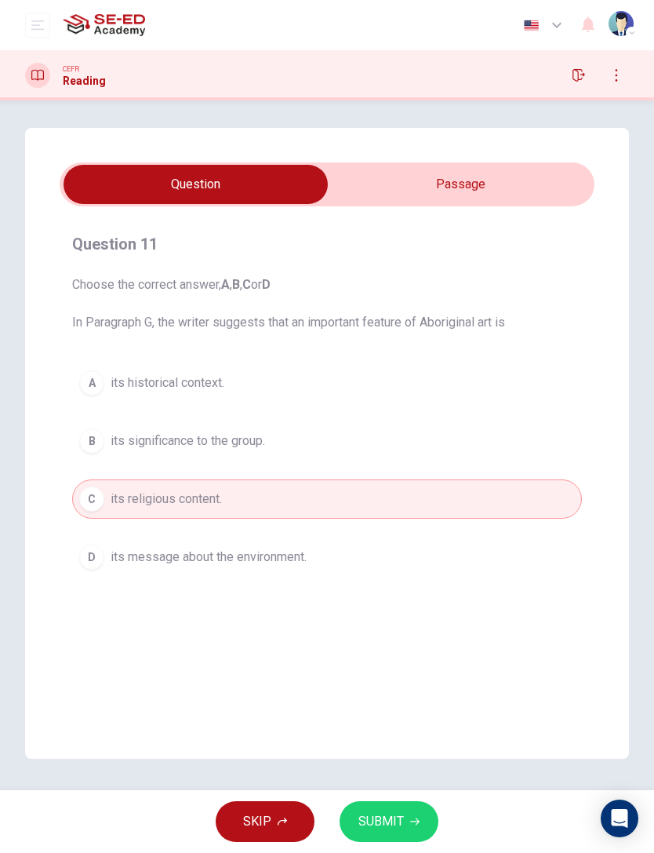
click at [251, 565] on span "its message about the environment." at bounding box center [209, 557] width 196 height 19
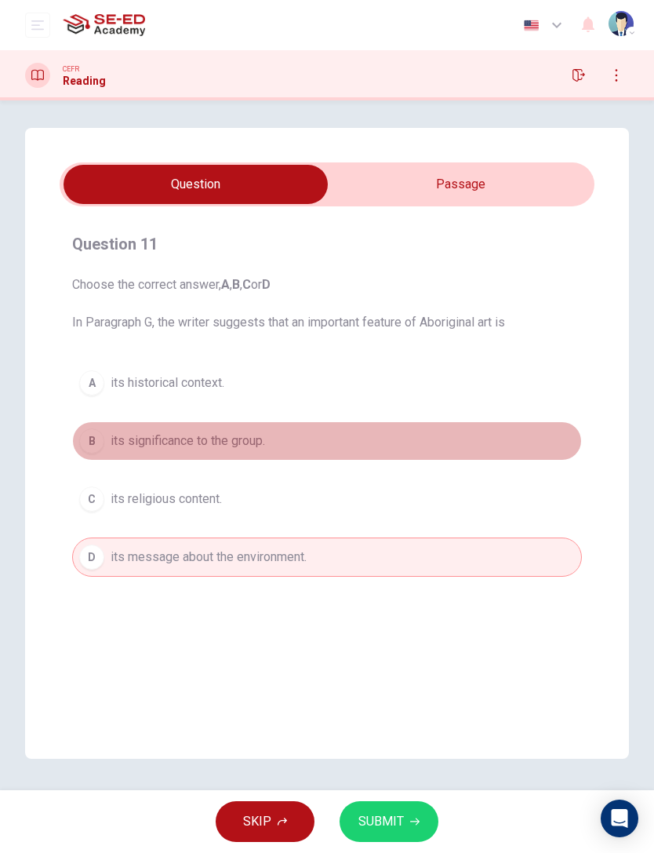
click at [258, 450] on span "its significance to the group." at bounding box center [188, 440] width 155 height 19
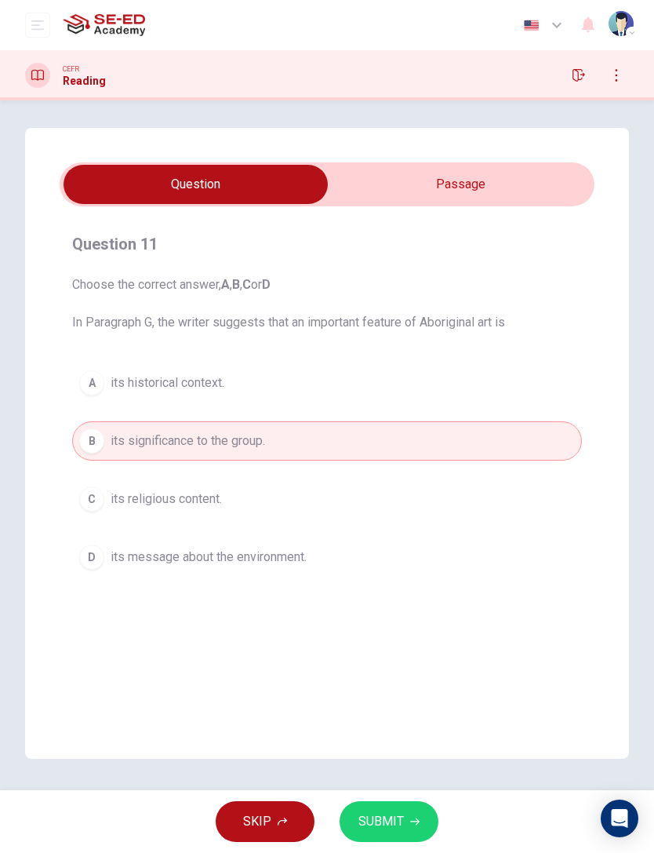
click at [411, 570] on icon "button" at bounding box center [414, 821] width 9 height 9
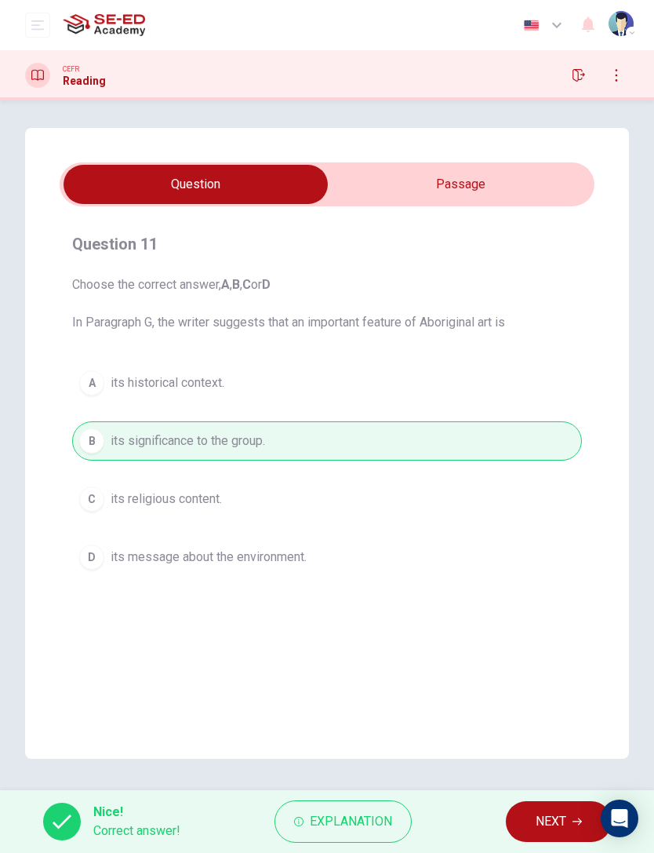
click at [385, 570] on span "Explanation" at bounding box center [351, 821] width 82 height 22
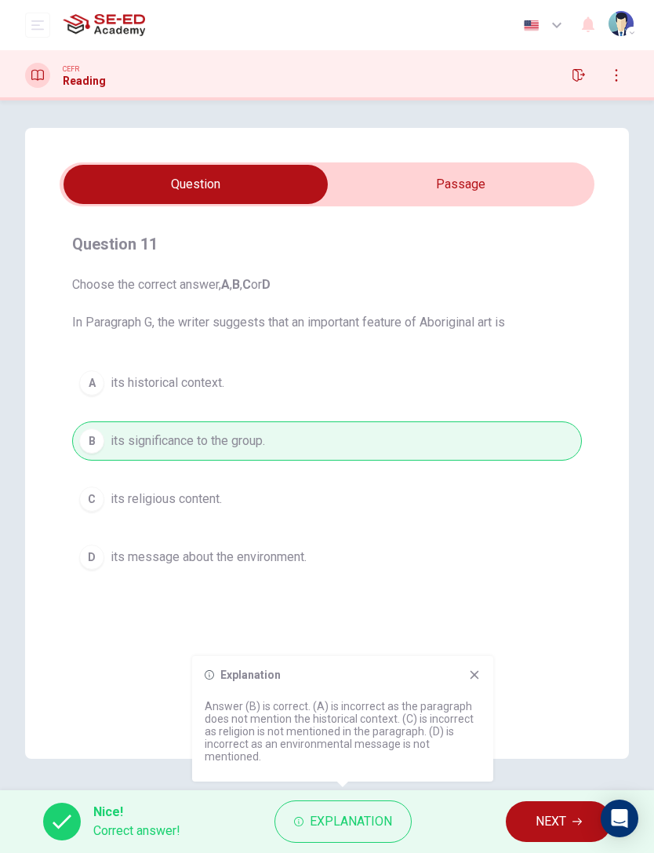
click at [541, 570] on span "NEXT" at bounding box center [551, 821] width 31 height 22
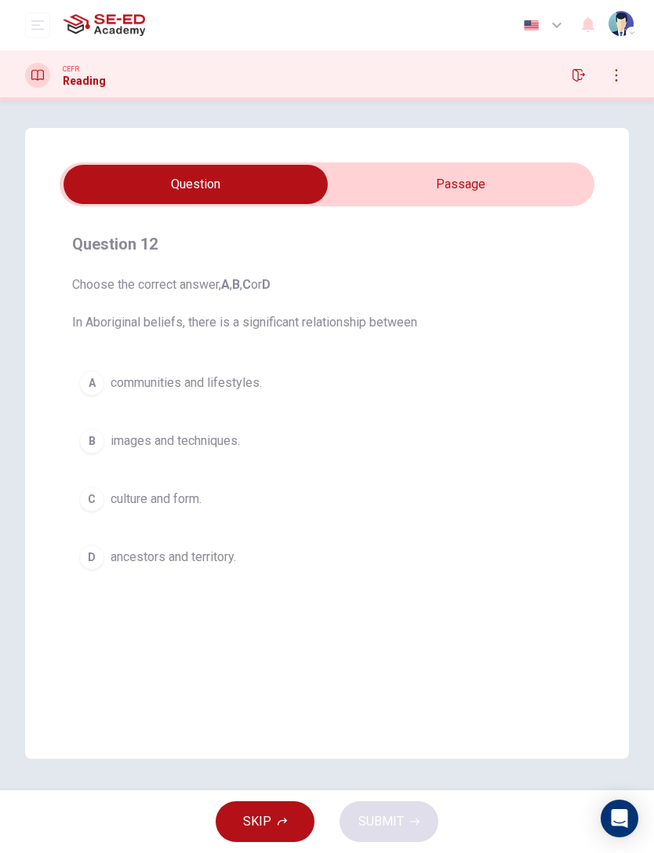
click at [226, 384] on span "communities and lifestyles." at bounding box center [186, 382] width 151 height 19
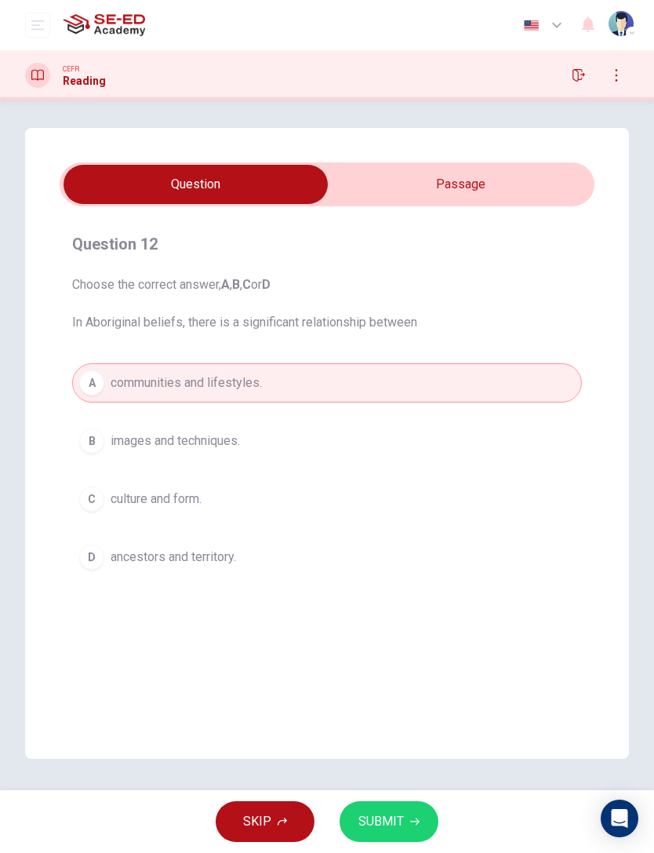
click at [378, 570] on span "SUBMIT" at bounding box center [382, 821] width 46 height 22
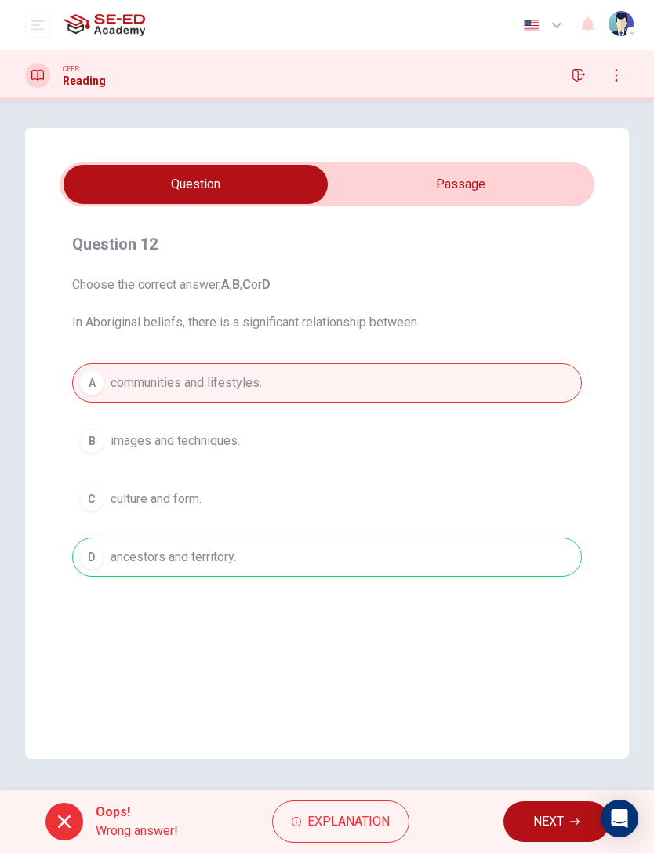
click at [383, 570] on span "Explanation" at bounding box center [349, 821] width 82 height 22
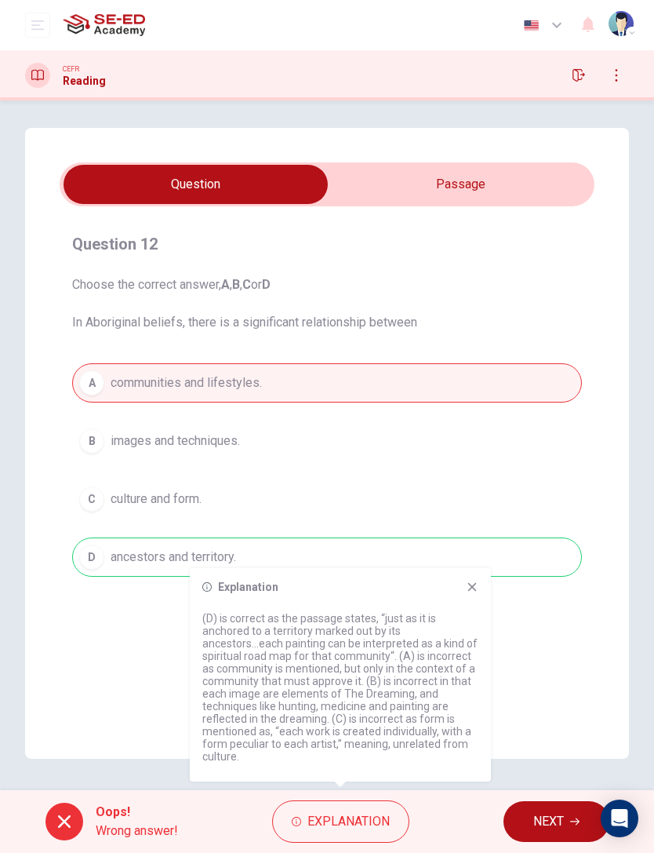
click at [478, 570] on div "Explanation (D) is correct as the passage states, “just as it is anchored to a …" at bounding box center [340, 674] width 301 height 213
click at [467, 570] on icon at bounding box center [472, 587] width 13 height 13
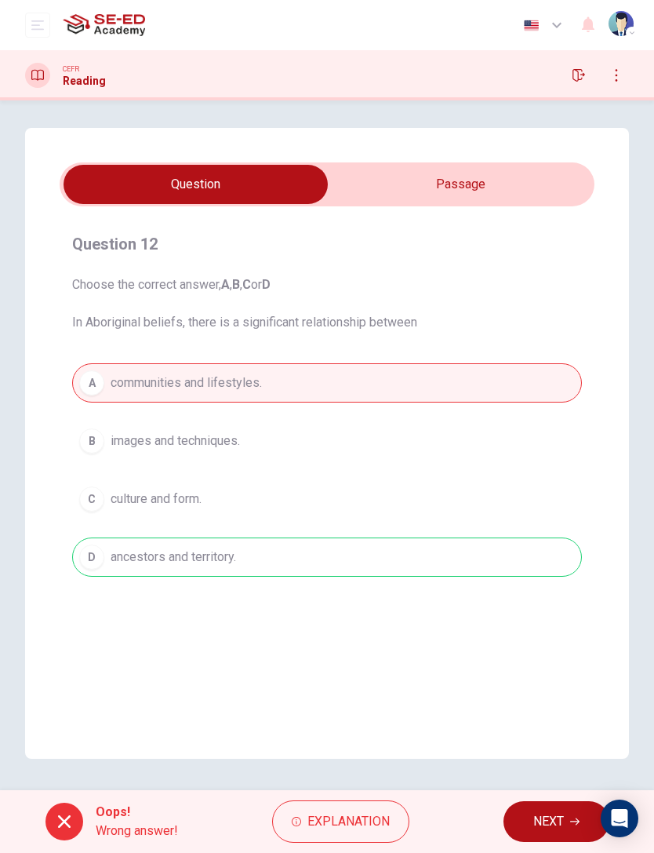
click at [544, 570] on span "NEXT" at bounding box center [548, 821] width 31 height 22
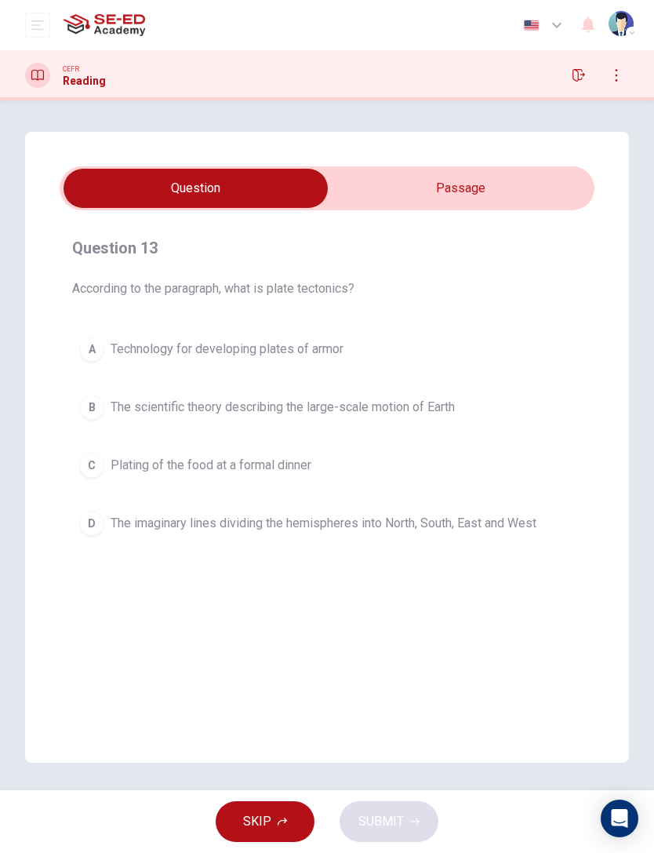
click at [291, 570] on button "SKIP" at bounding box center [265, 821] width 99 height 41
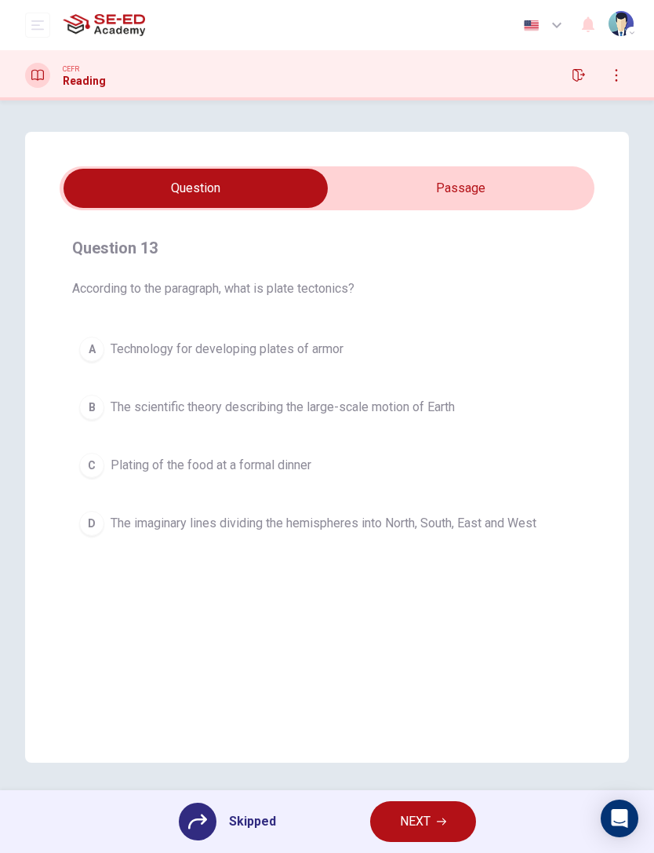
click at [198, 570] on icon at bounding box center [197, 821] width 19 height 19
click at [197, 570] on icon at bounding box center [197, 821] width 19 height 19
click at [101, 35] on img at bounding box center [104, 24] width 82 height 31
click at [48, 29] on button "open mobile menu" at bounding box center [37, 25] width 25 height 25
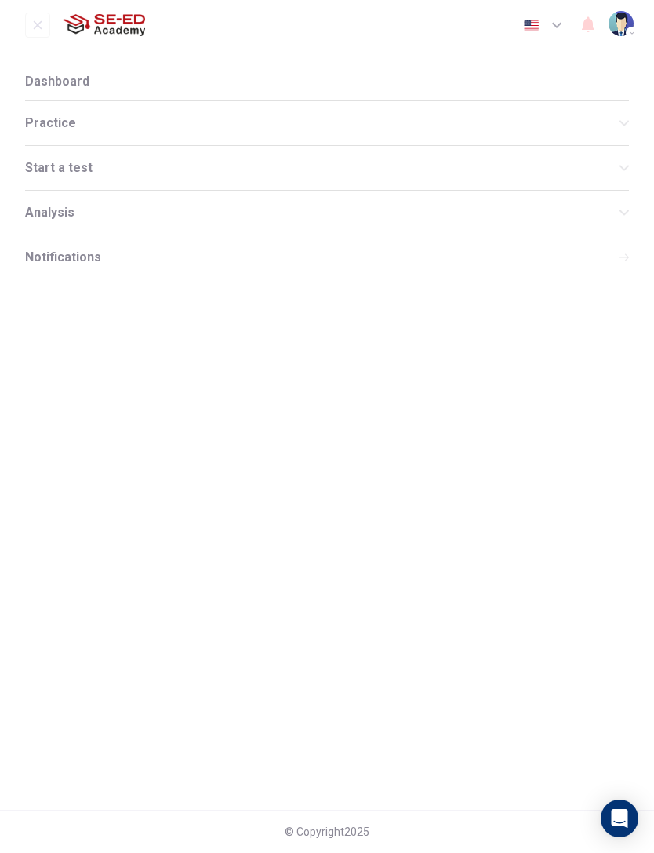
click at [271, 123] on span "Practice" at bounding box center [322, 123] width 595 height 13
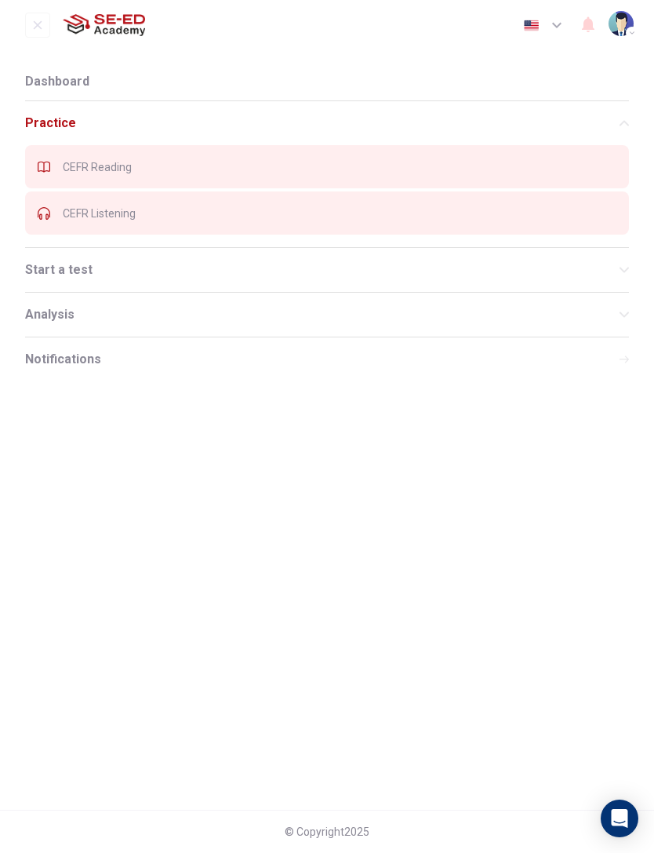
click at [246, 220] on div "CEFR Listening" at bounding box center [327, 212] width 604 height 43
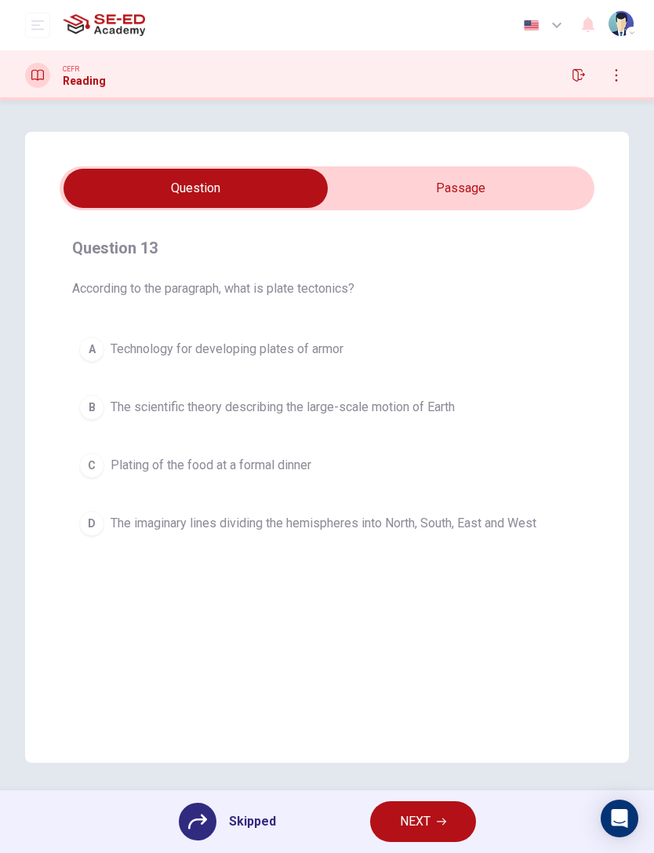
click at [42, 32] on button "open mobile menu" at bounding box center [37, 25] width 25 height 25
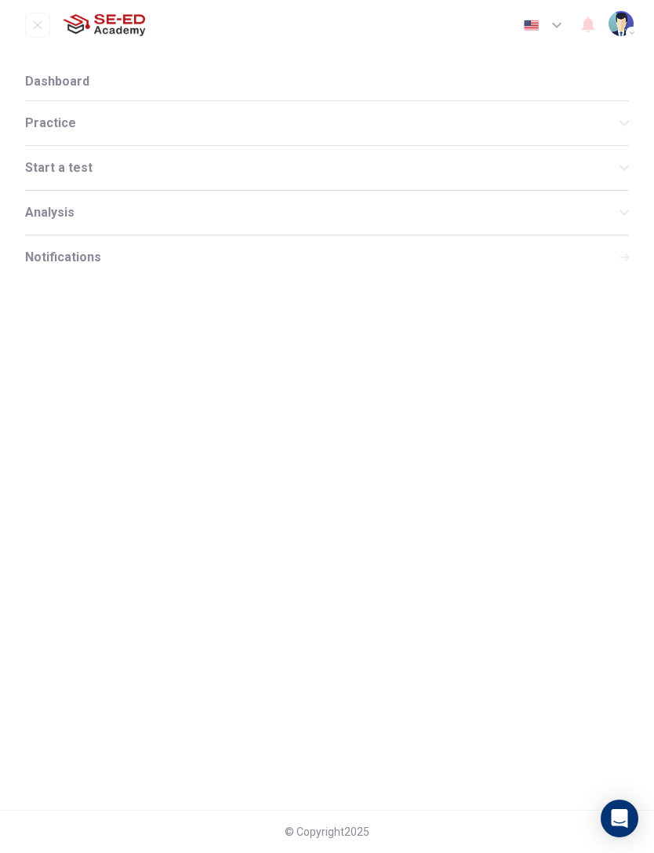
click at [241, 118] on span "Practice" at bounding box center [322, 123] width 595 height 13
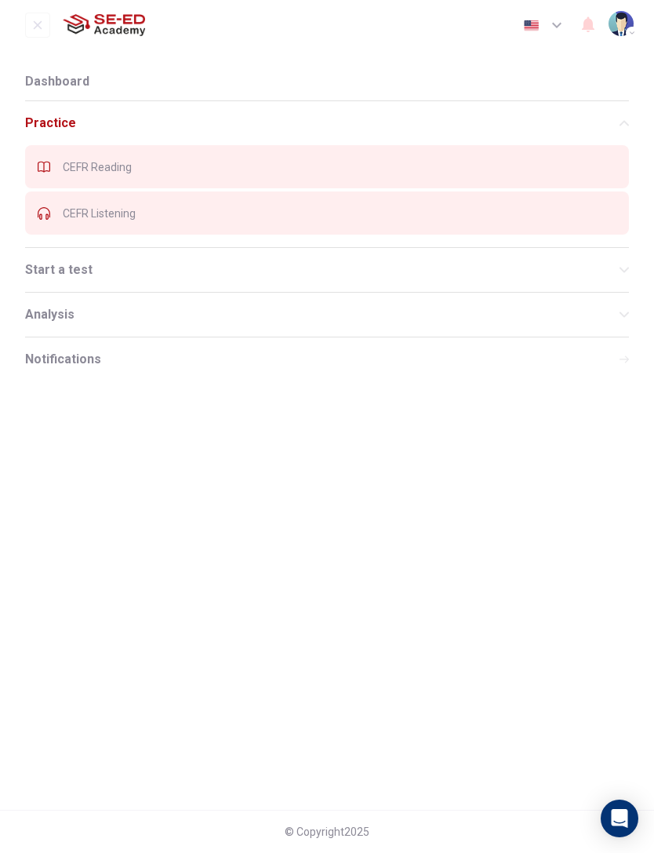
click at [189, 216] on span "CEFR Listening" at bounding box center [340, 213] width 554 height 13
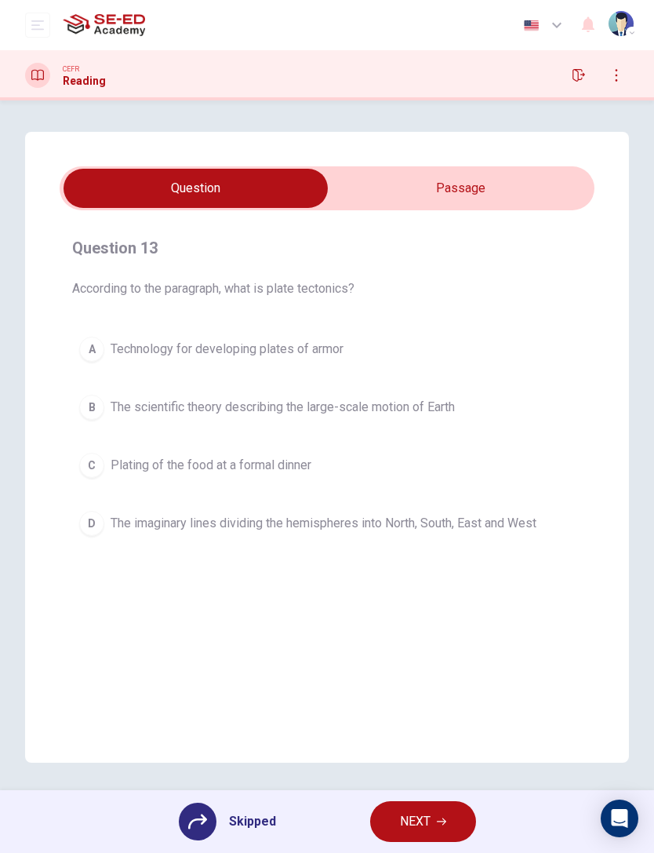
click at [435, 570] on button "NEXT" at bounding box center [423, 821] width 106 height 41
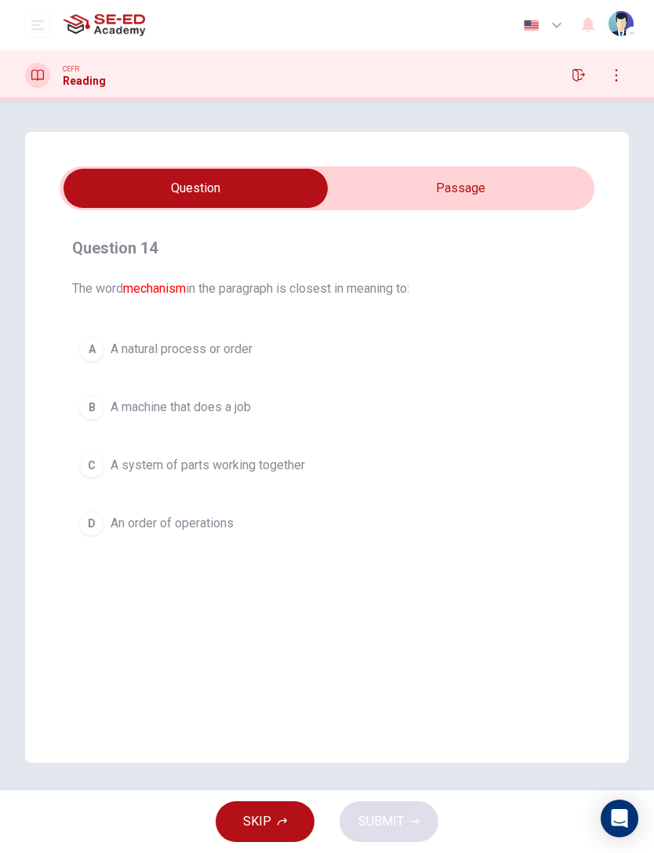
click at [428, 570] on div "SKIP SUBMIT" at bounding box center [327, 821] width 654 height 63
click at [421, 570] on div "SKIP SUBMIT" at bounding box center [327, 821] width 654 height 63
click at [293, 570] on button "SKIP" at bounding box center [265, 821] width 99 height 41
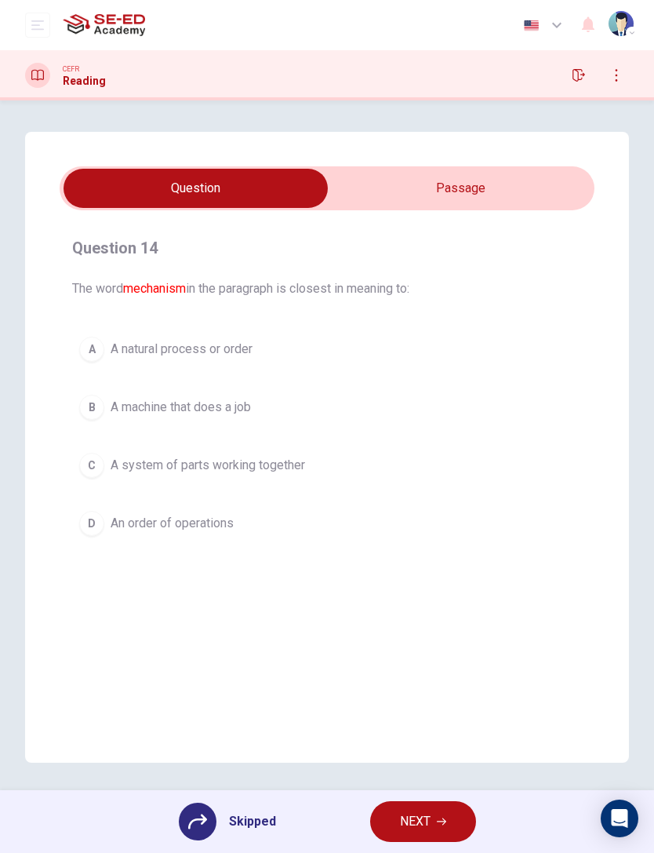
click at [424, 570] on button "NEXT" at bounding box center [423, 821] width 106 height 41
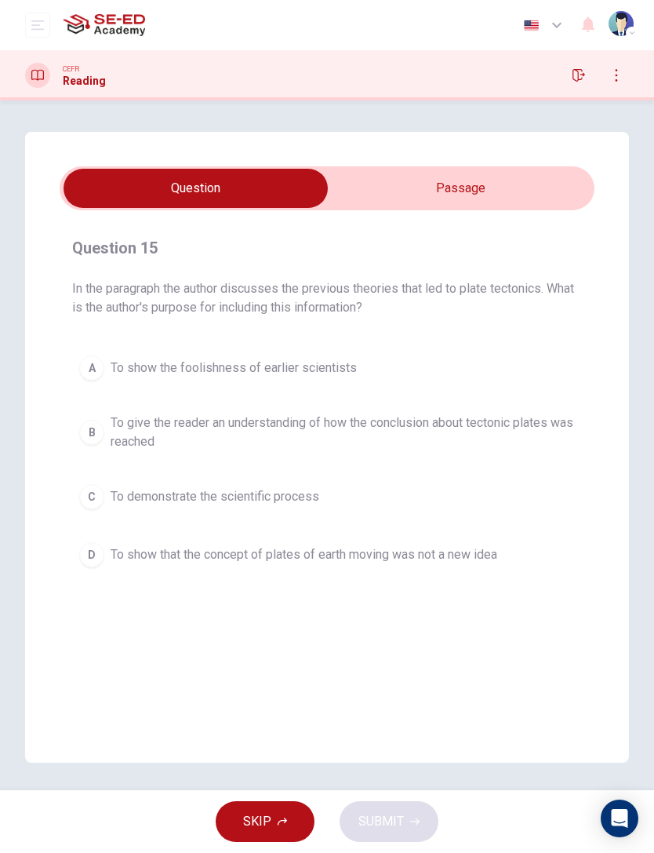
click at [280, 570] on div "SKIP SUBMIT" at bounding box center [327, 821] width 654 height 63
click at [285, 570] on icon "button" at bounding box center [282, 821] width 9 height 8
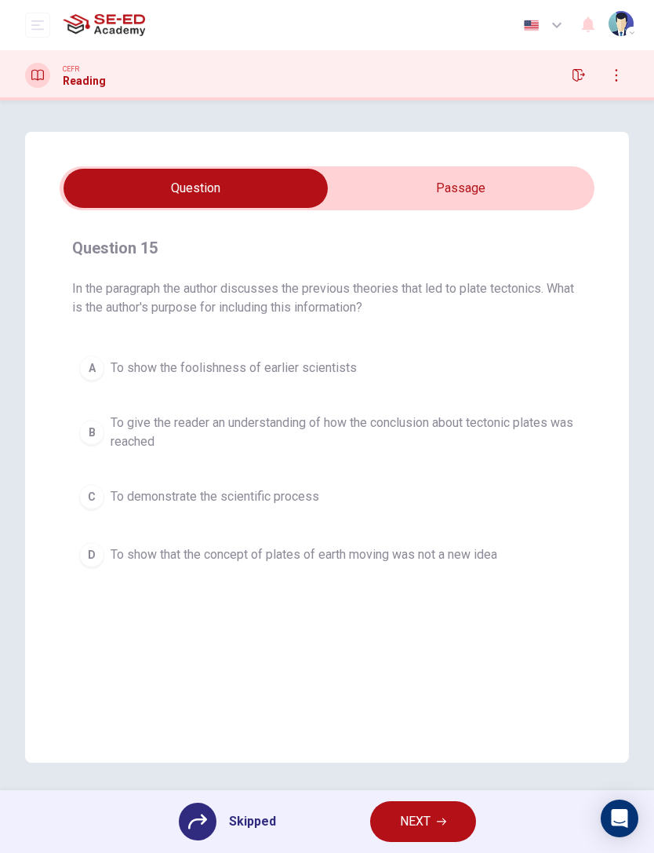
click at [413, 570] on span "NEXT" at bounding box center [415, 821] width 31 height 22
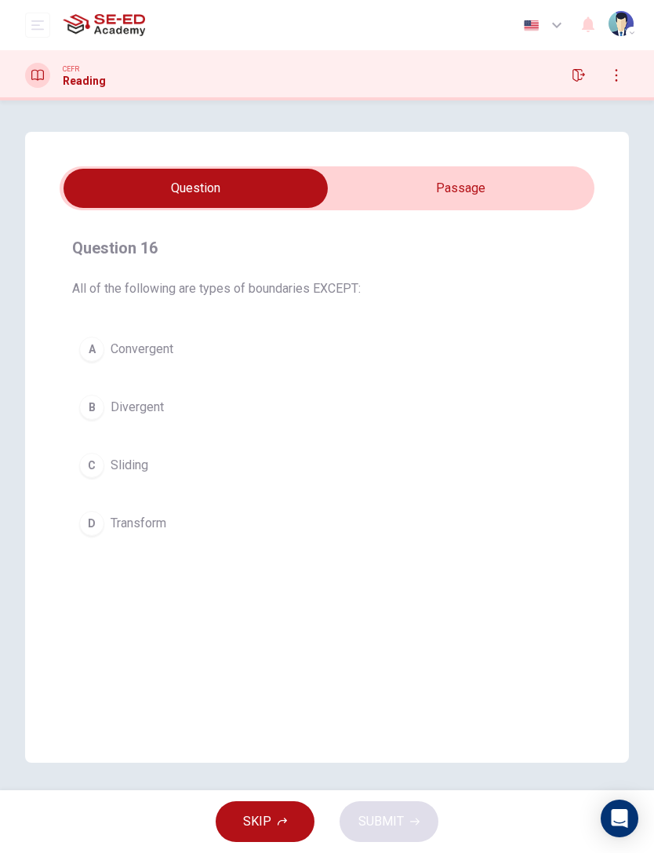
click at [259, 570] on span "SKIP" at bounding box center [257, 821] width 28 height 22
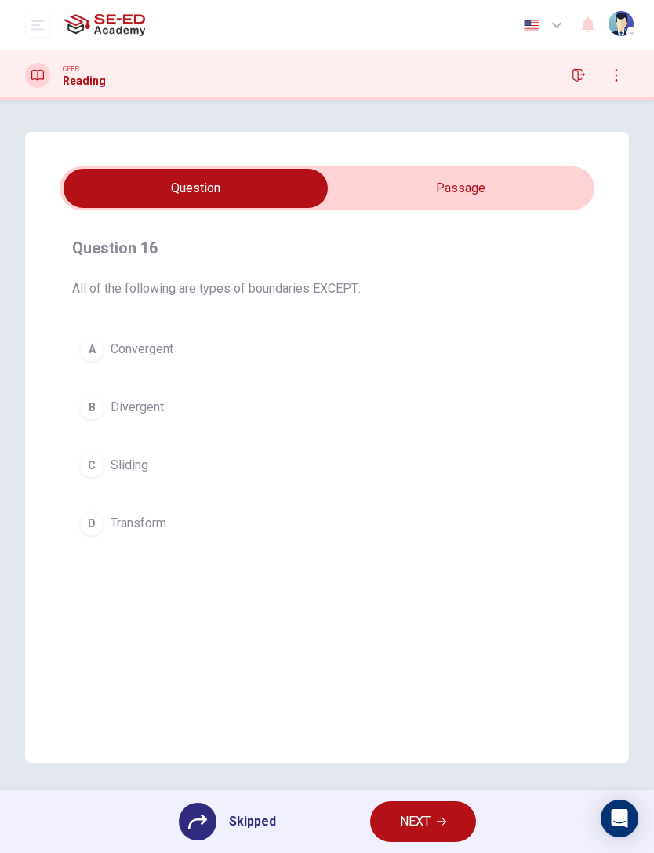
click at [416, 570] on span "NEXT" at bounding box center [415, 821] width 31 height 22
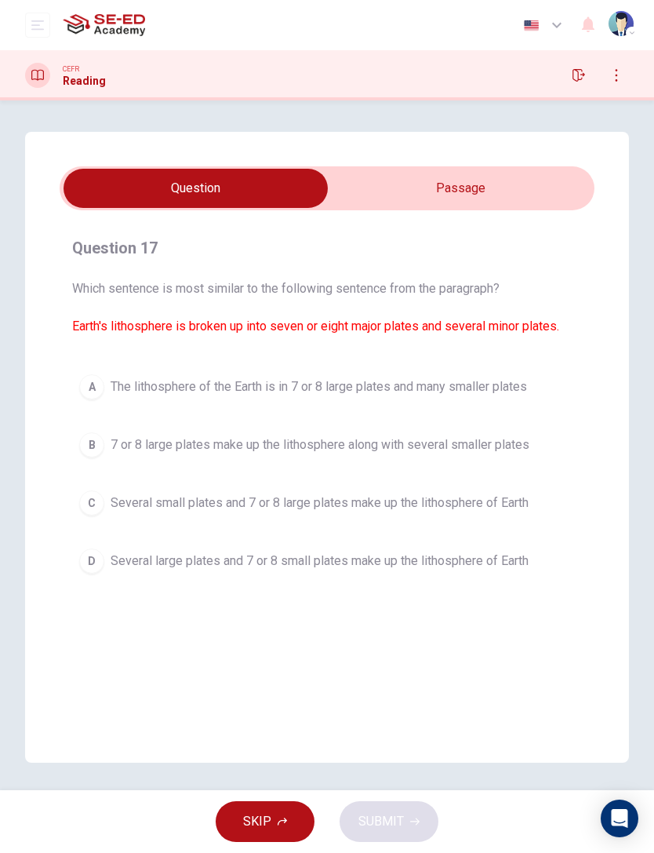
click at [293, 570] on button "SKIP" at bounding box center [265, 821] width 99 height 41
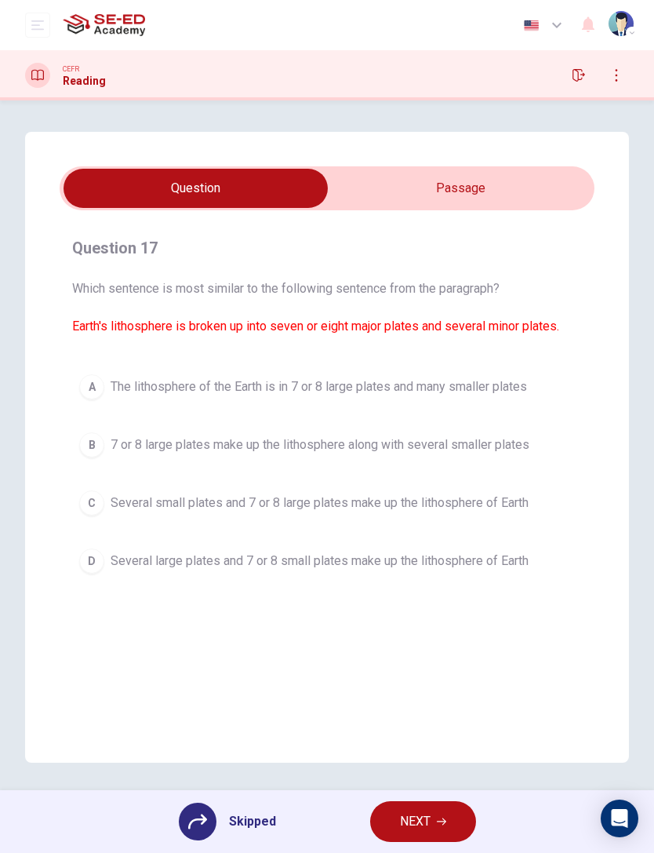
click at [413, 570] on span "NEXT" at bounding box center [415, 821] width 31 height 22
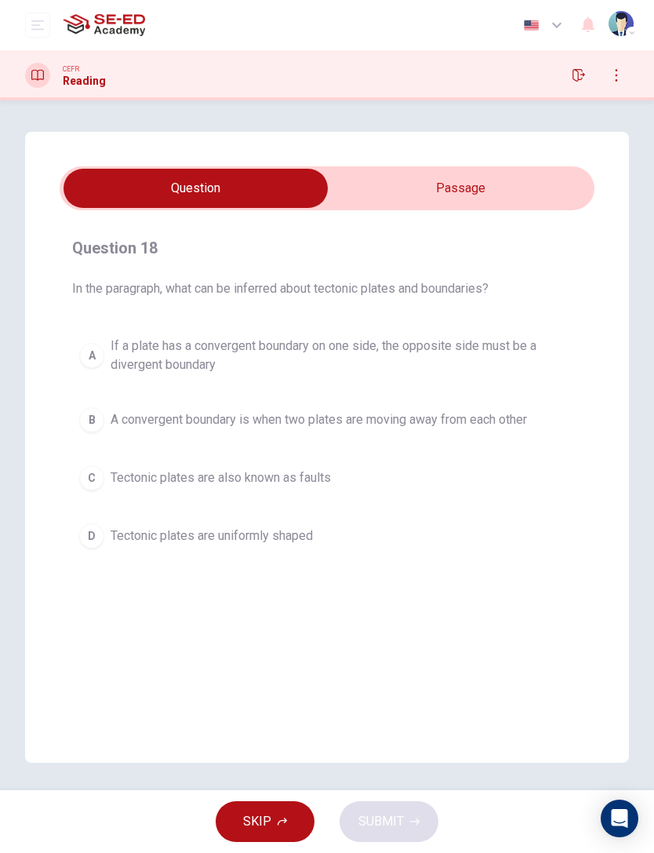
click at [271, 570] on button "SKIP" at bounding box center [265, 821] width 99 height 41
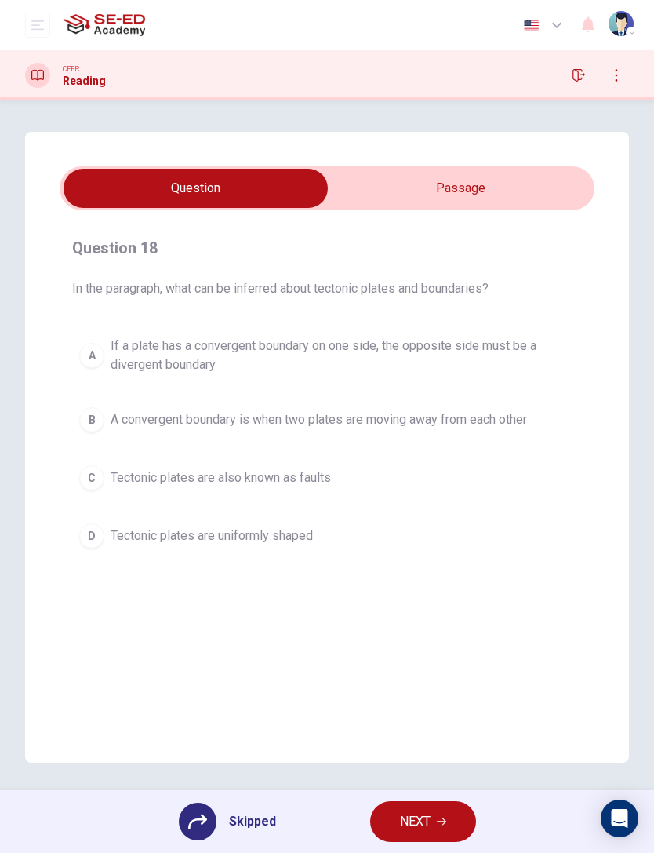
click at [412, 570] on span "NEXT" at bounding box center [415, 821] width 31 height 22
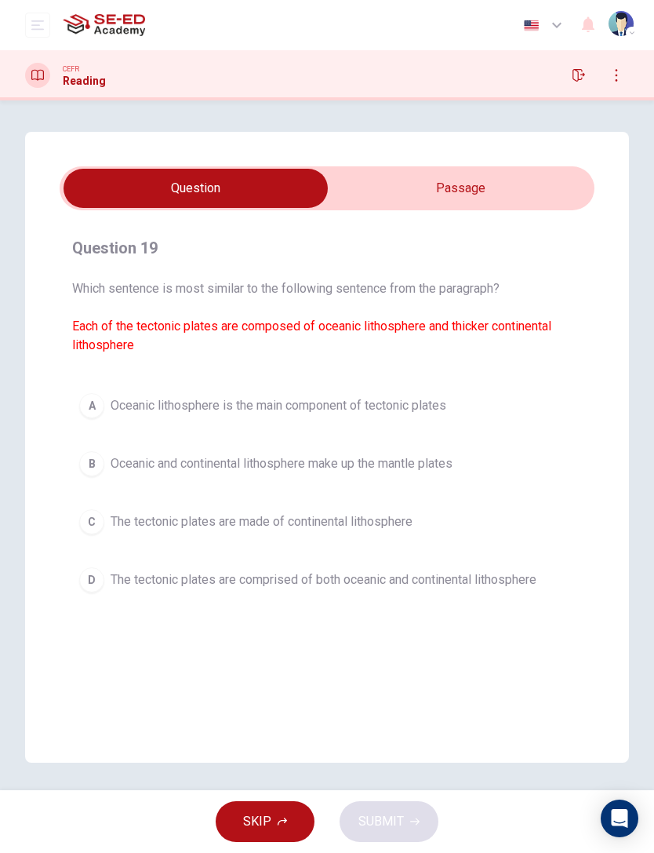
click at [575, 78] on icon "button" at bounding box center [579, 75] width 13 height 13
click at [582, 71] on icon "button" at bounding box center [579, 75] width 13 height 13
click at [626, 72] on button "button" at bounding box center [616, 75] width 25 height 25
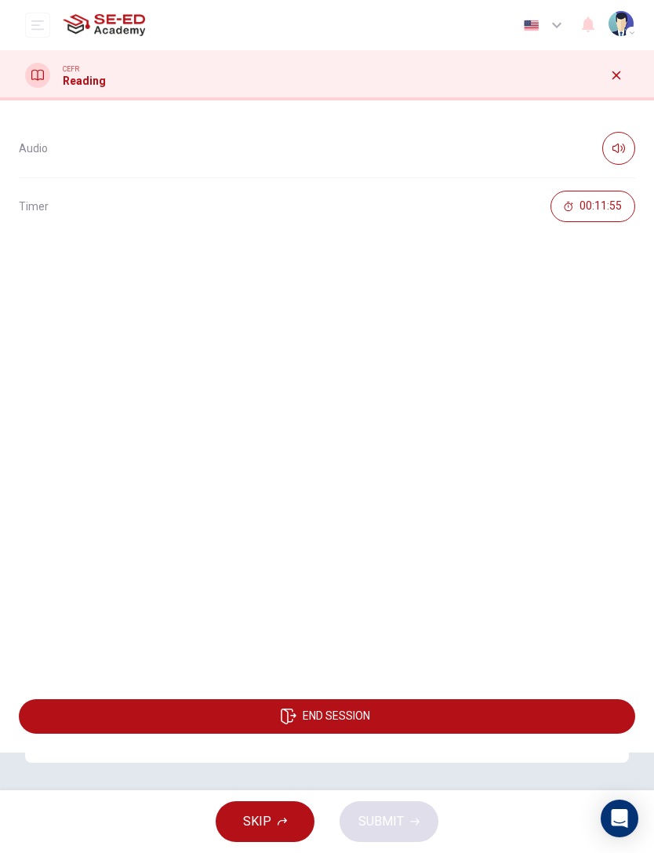
click at [625, 64] on div at bounding box center [616, 75] width 25 height 25
click at [610, 84] on button "button" at bounding box center [616, 75] width 25 height 25
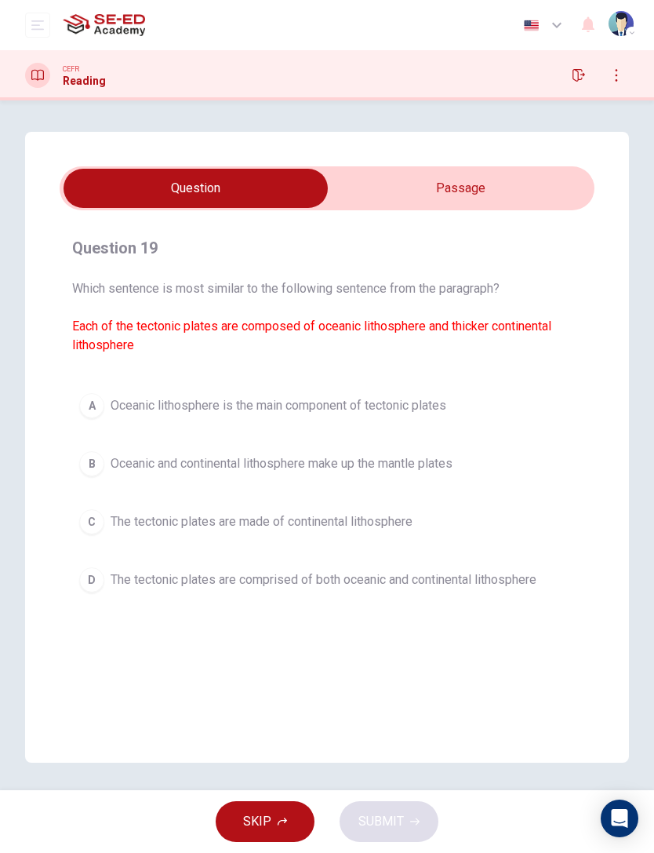
click at [577, 73] on icon "button" at bounding box center [579, 75] width 13 height 13
click at [576, 78] on icon "button" at bounding box center [579, 75] width 13 height 13
click at [584, 75] on icon "button" at bounding box center [579, 75] width 13 height 13
click at [584, 74] on icon "button" at bounding box center [579, 75] width 13 height 13
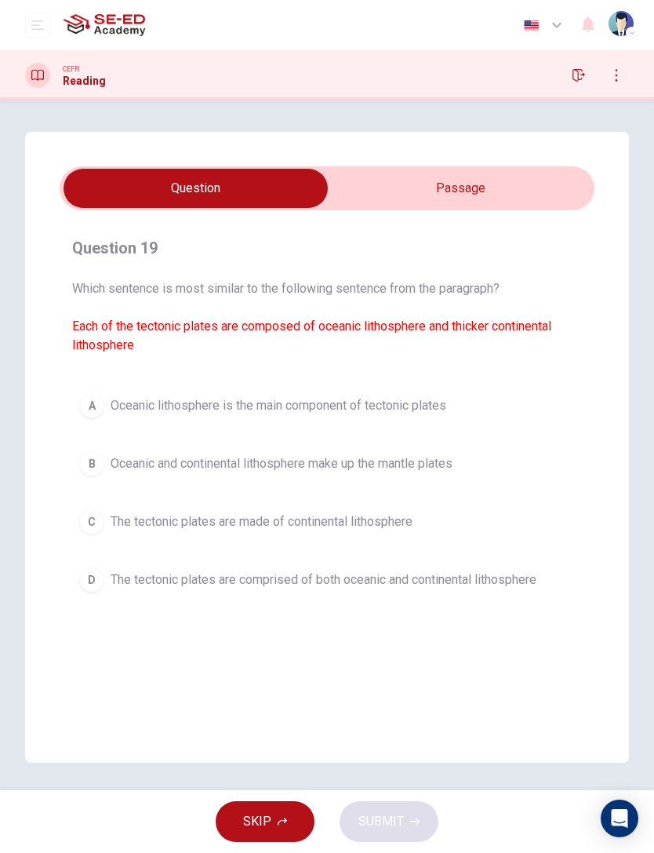
click at [547, 23] on button "button" at bounding box center [543, 24] width 57 height 31
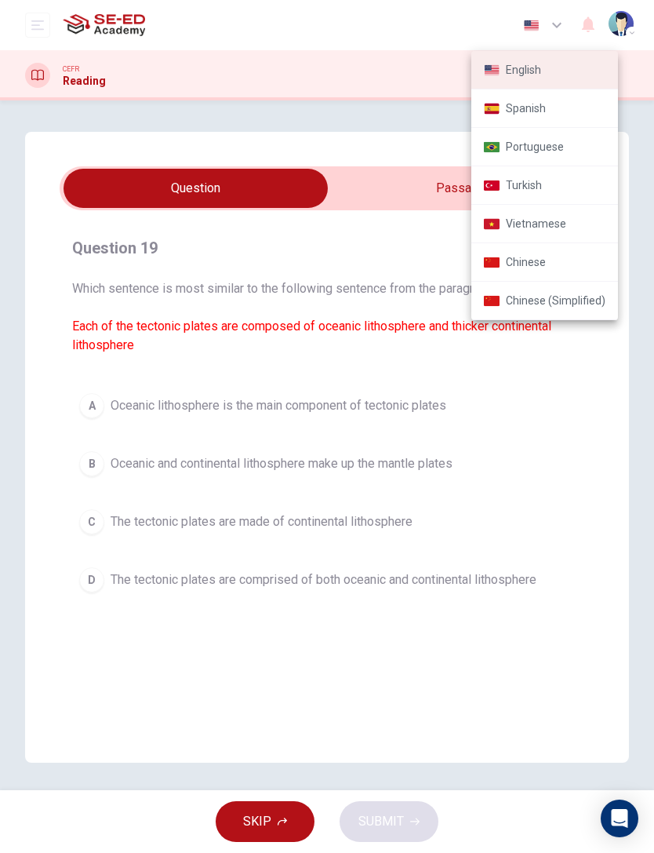
click at [86, 93] on div at bounding box center [327, 426] width 654 height 853
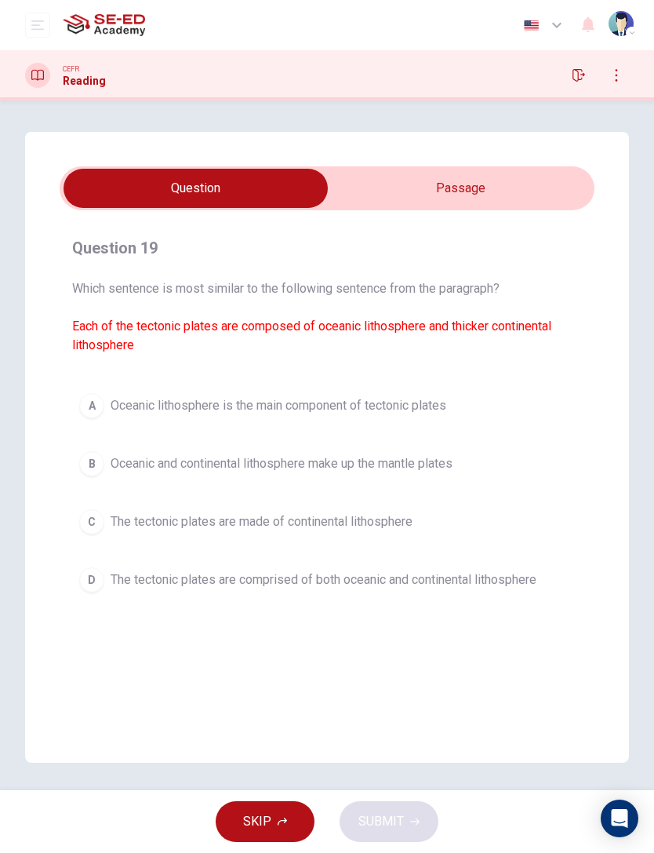
click at [581, 75] on icon "button" at bounding box center [579, 75] width 13 height 13
click at [92, 29] on img at bounding box center [104, 24] width 82 height 31
click at [116, 33] on img at bounding box center [104, 24] width 82 height 31
click at [115, 33] on img at bounding box center [104, 24] width 82 height 31
click at [566, 82] on div "CEFR Reading" at bounding box center [327, 75] width 654 height 25
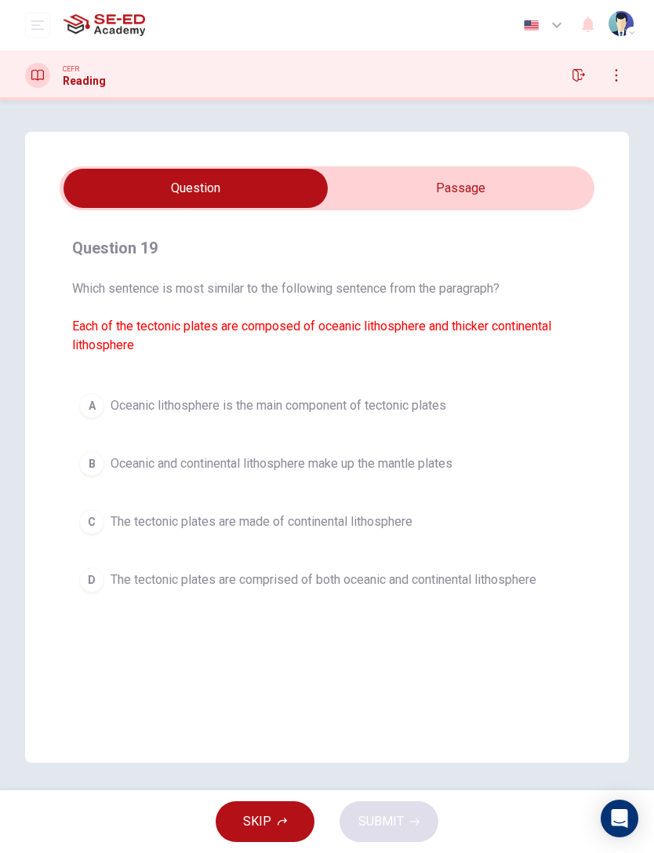
click at [566, 82] on div "CEFR Reading" at bounding box center [327, 75] width 654 height 25
click at [591, 71] on button "button" at bounding box center [578, 75] width 25 height 25
click at [590, 70] on button "button" at bounding box center [578, 75] width 25 height 25
click at [584, 62] on div "CEFR Reading" at bounding box center [327, 75] width 654 height 50
click at [582, 68] on button "button" at bounding box center [578, 75] width 25 height 25
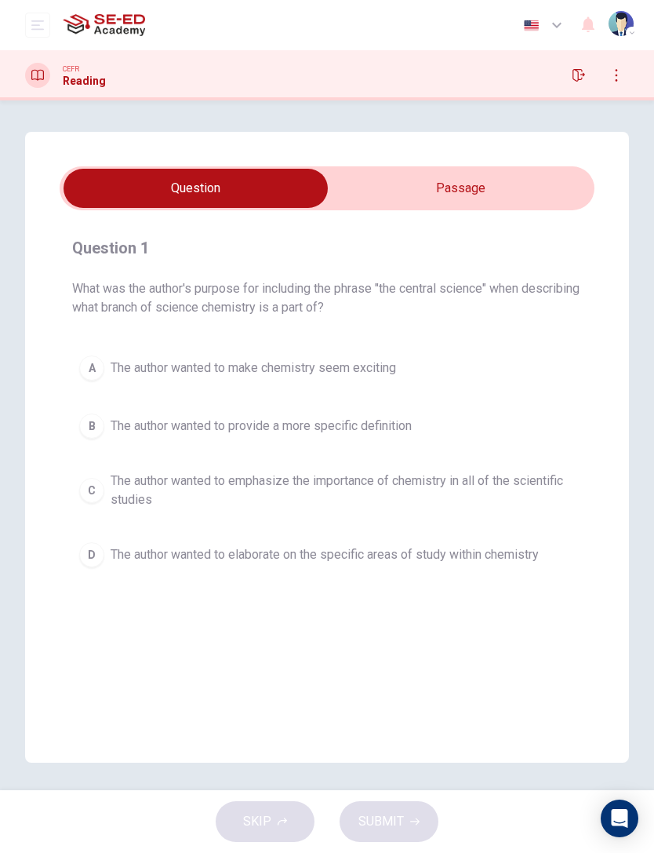
click at [27, 13] on button "open mobile menu" at bounding box center [37, 25] width 25 height 25
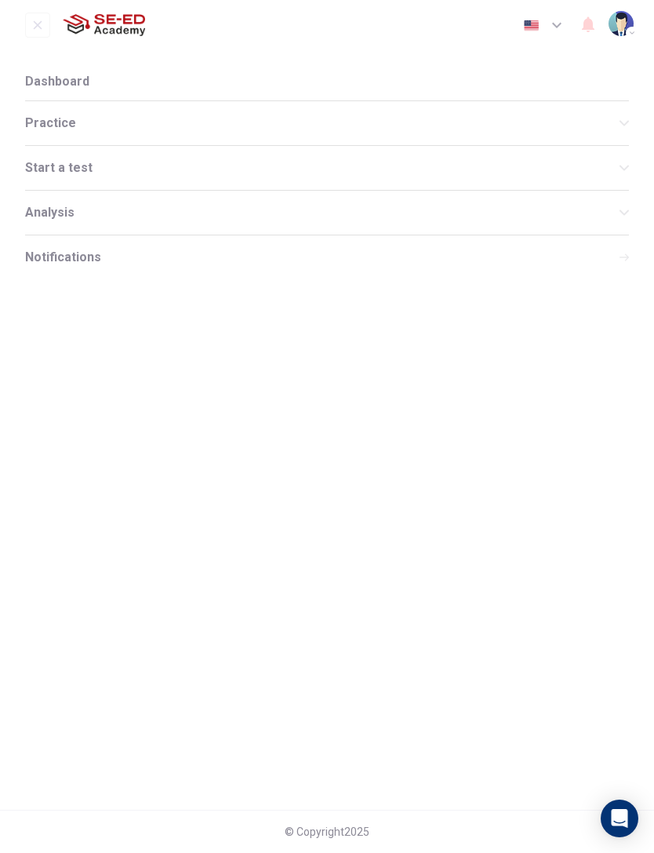
click at [41, 78] on span "Dashboard" at bounding box center [57, 81] width 64 height 13
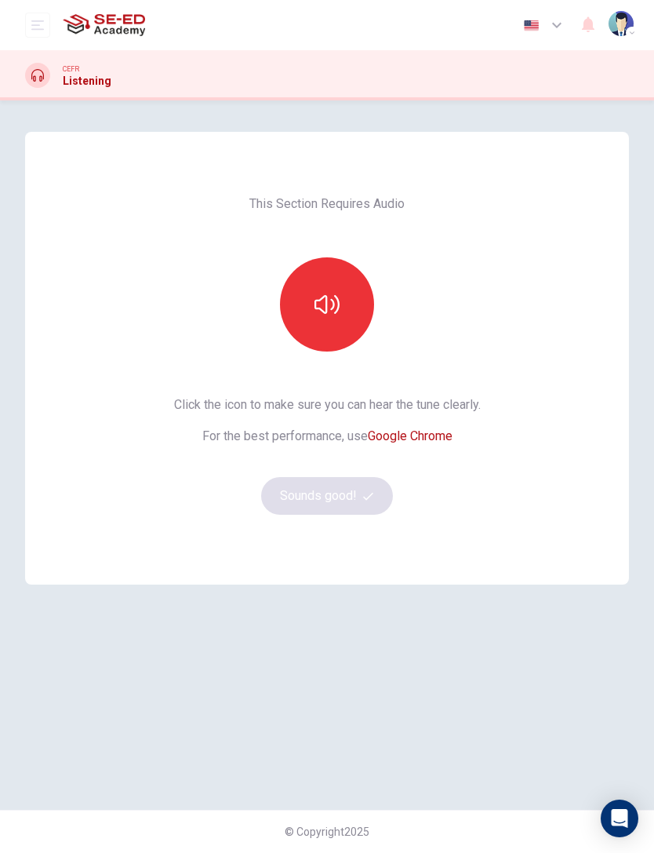
click at [330, 288] on button "button" at bounding box center [327, 304] width 94 height 94
click at [355, 494] on button "Sounds good!" at bounding box center [327, 496] width 132 height 38
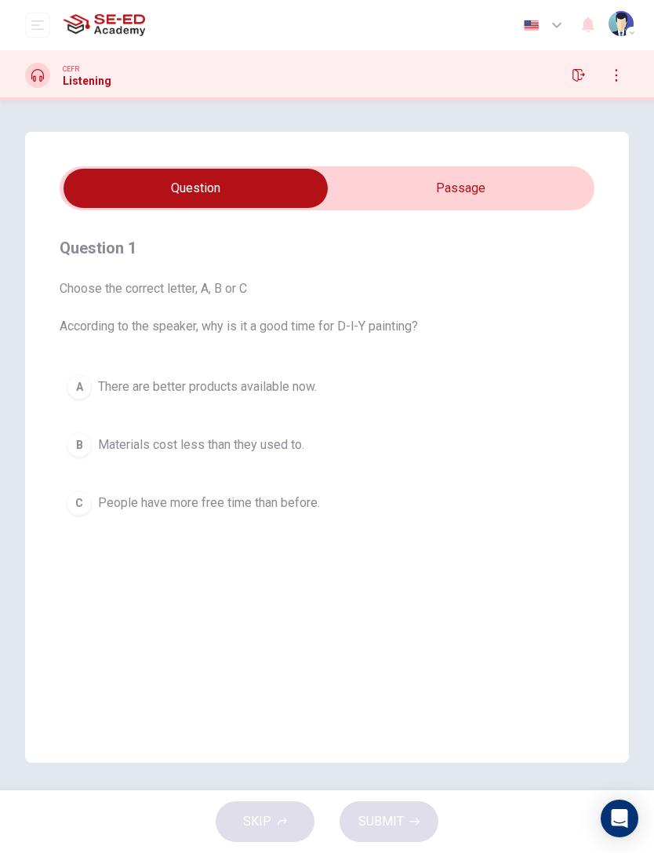
click at [525, 193] on input "checkbox" at bounding box center [195, 188] width 803 height 39
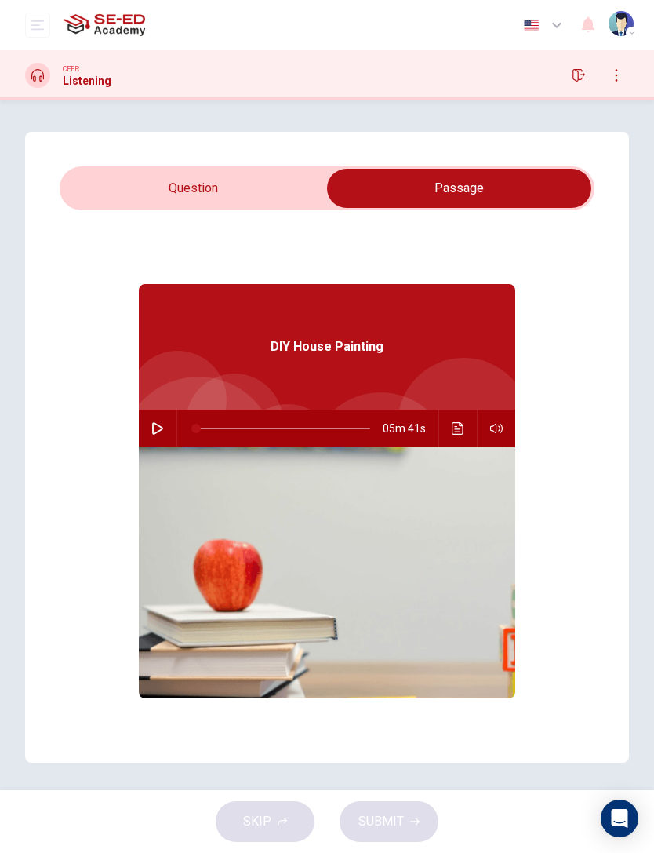
click at [122, 191] on input "checkbox" at bounding box center [459, 188] width 803 height 39
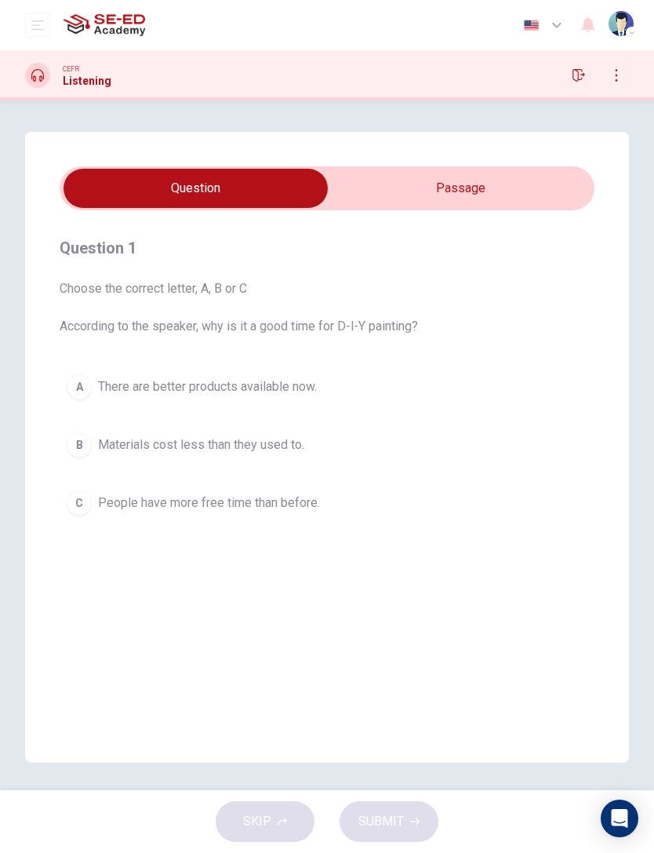
click at [477, 188] on input "checkbox" at bounding box center [195, 188] width 803 height 39
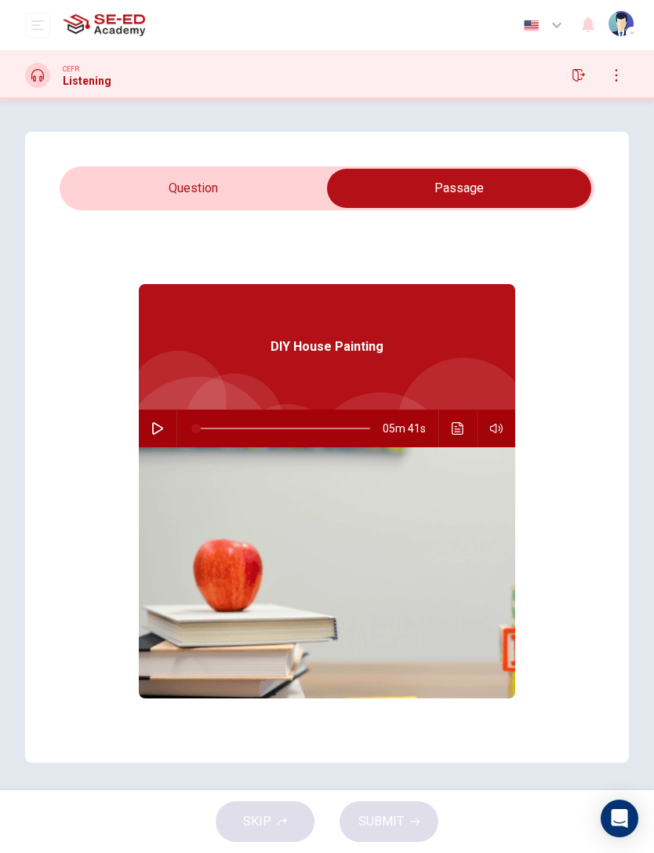
click at [114, 178] on input "checkbox" at bounding box center [459, 188] width 803 height 39
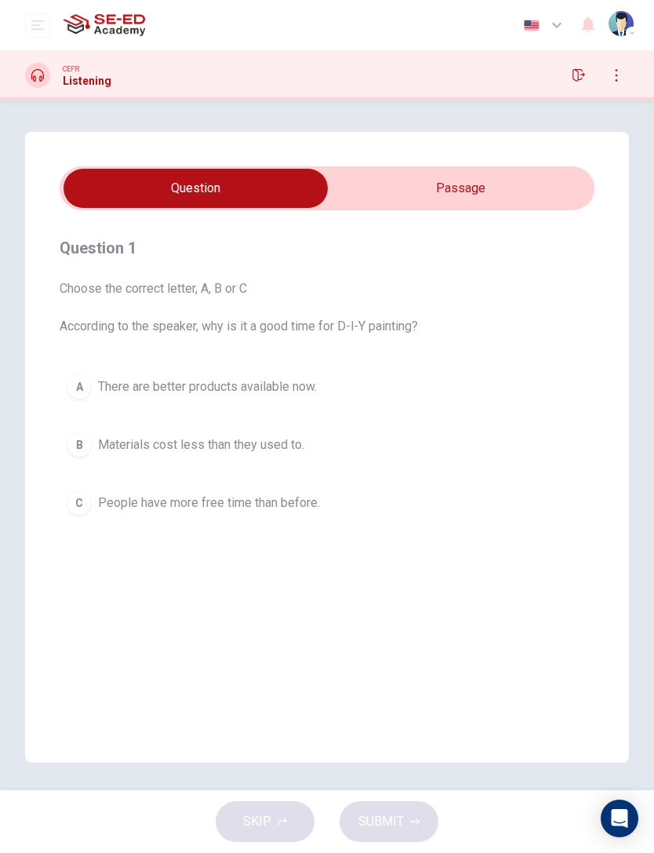
click at [508, 188] on input "checkbox" at bounding box center [195, 188] width 803 height 39
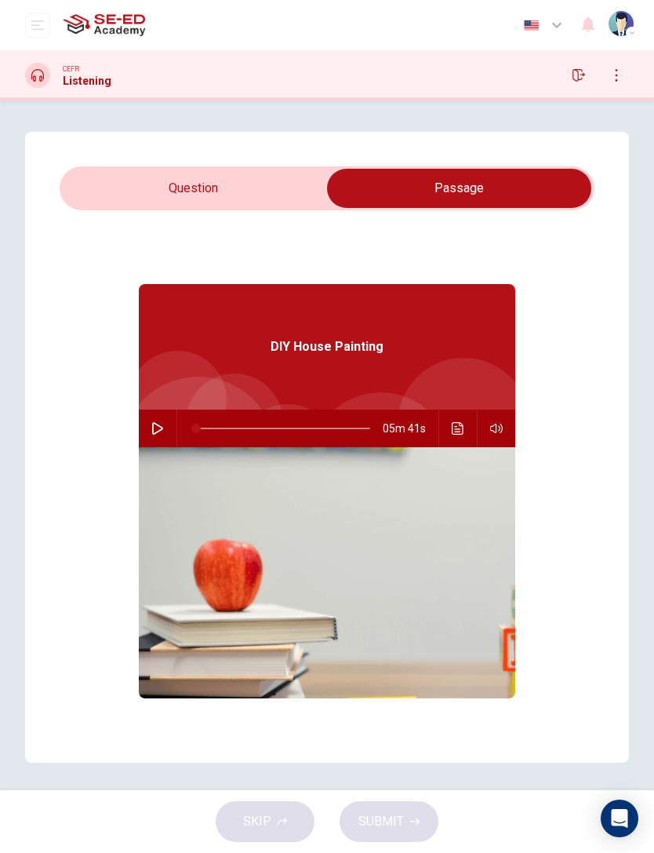
click at [155, 435] on button "button" at bounding box center [157, 429] width 25 height 38
click at [102, 173] on input "checkbox" at bounding box center [459, 188] width 803 height 39
checkbox input "false"
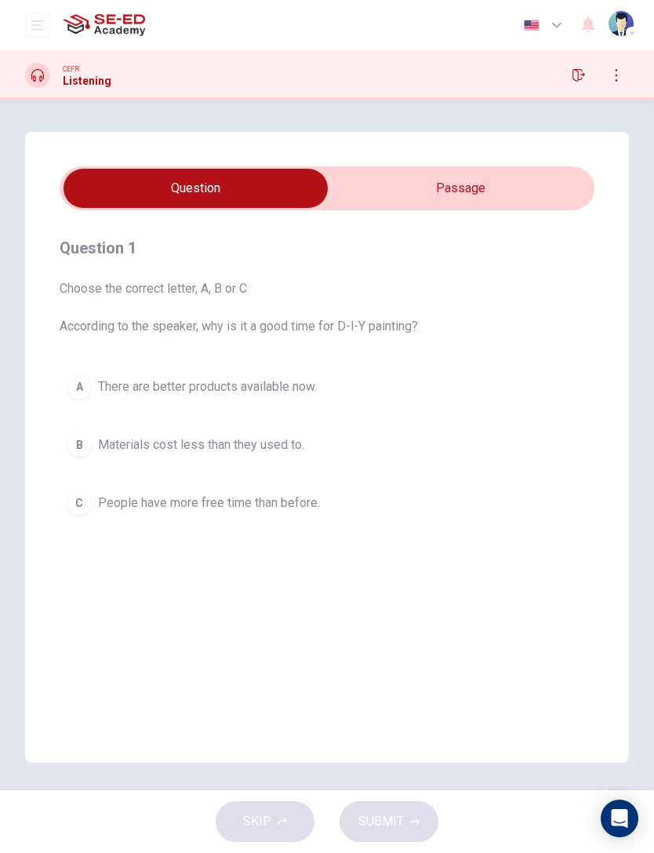
type input "4"
click at [519, 189] on input "checkbox" at bounding box center [195, 188] width 803 height 39
checkbox input "true"
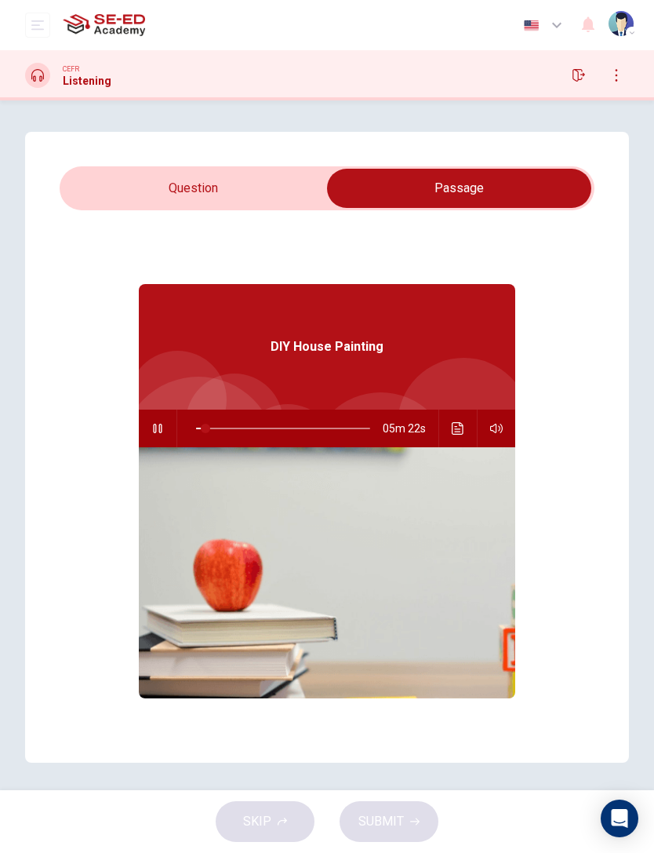
click at [457, 428] on icon "Click to see the audio transcription" at bounding box center [458, 428] width 13 height 13
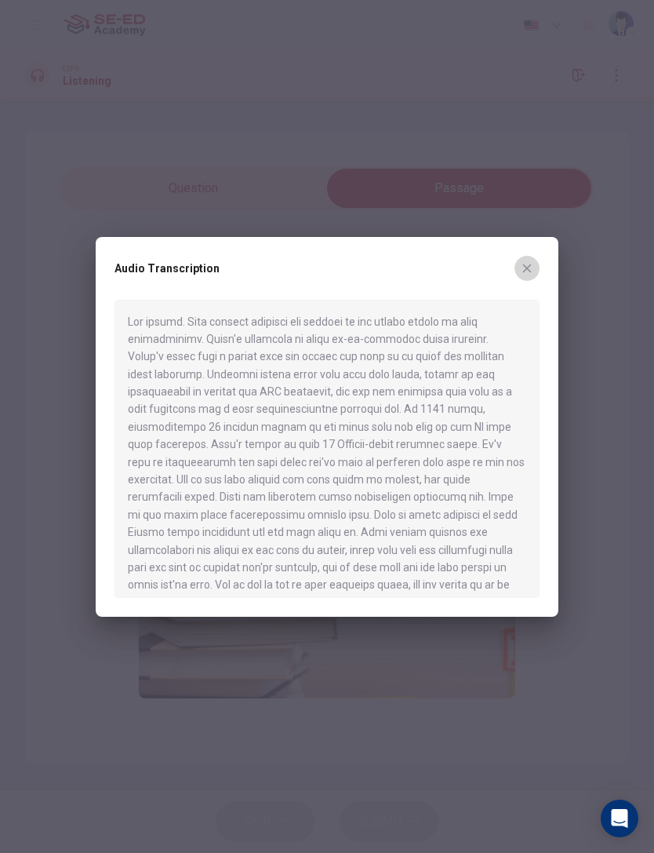
click at [528, 271] on icon "button" at bounding box center [527, 268] width 13 height 13
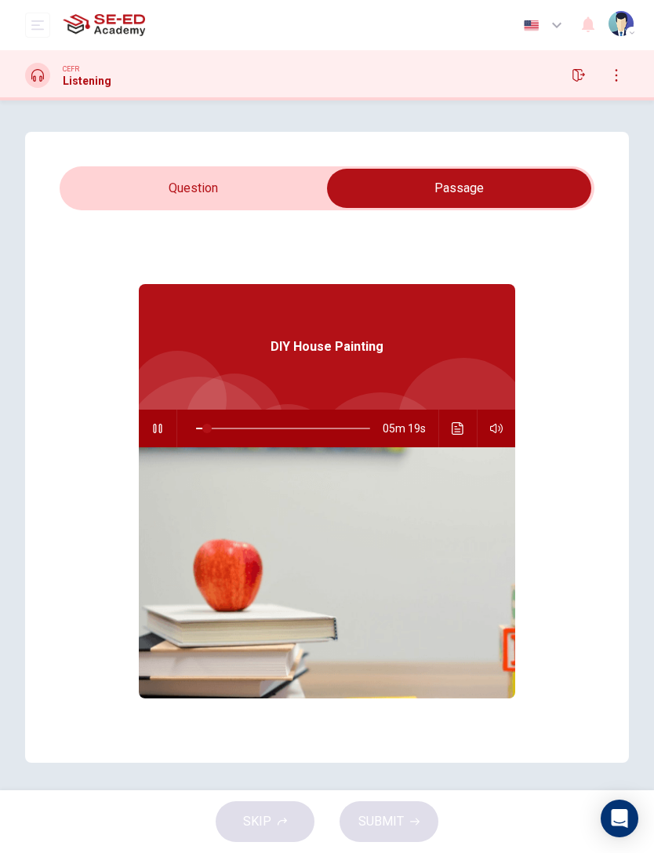
click at [161, 428] on icon "button" at bounding box center [157, 428] width 13 height 13
type input "6"
